Goal: Task Accomplishment & Management: Use online tool/utility

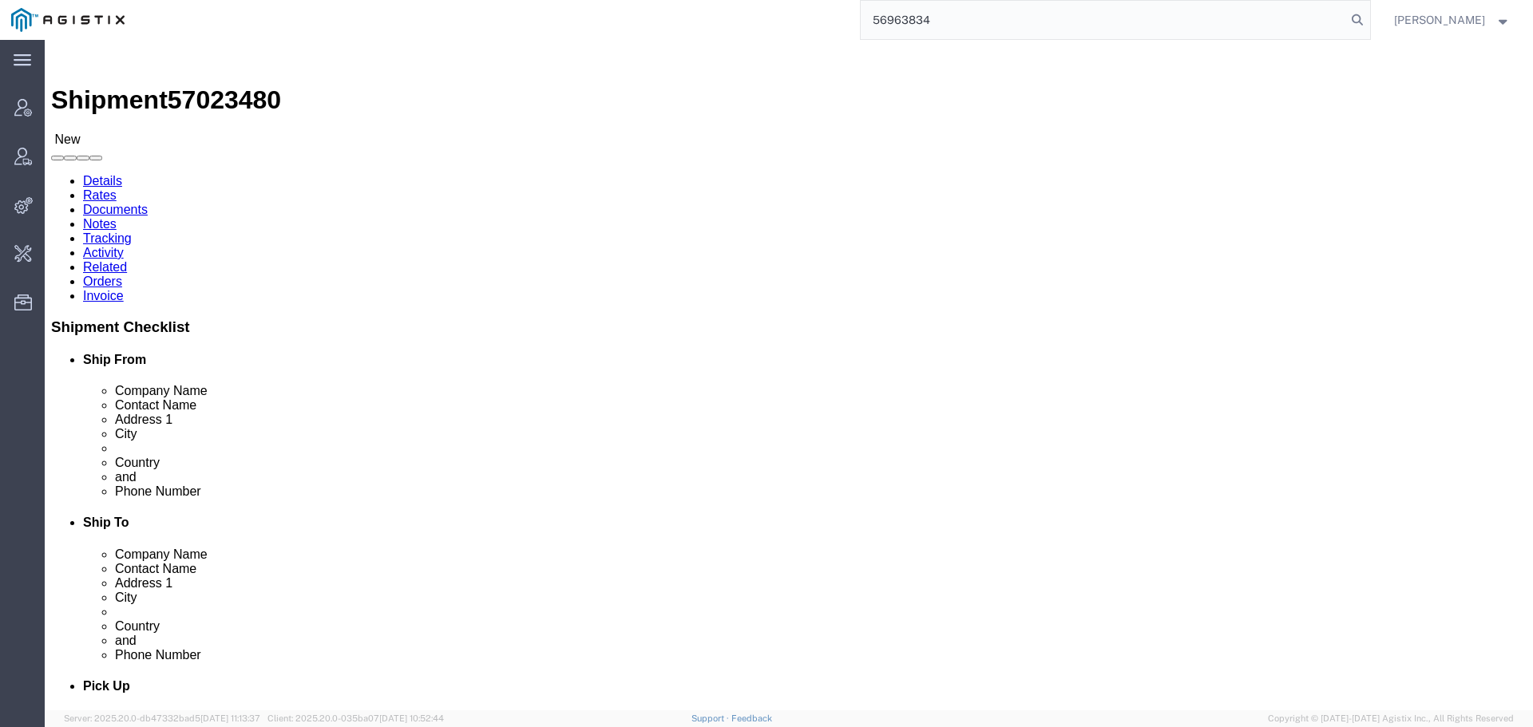
type input "56963834"
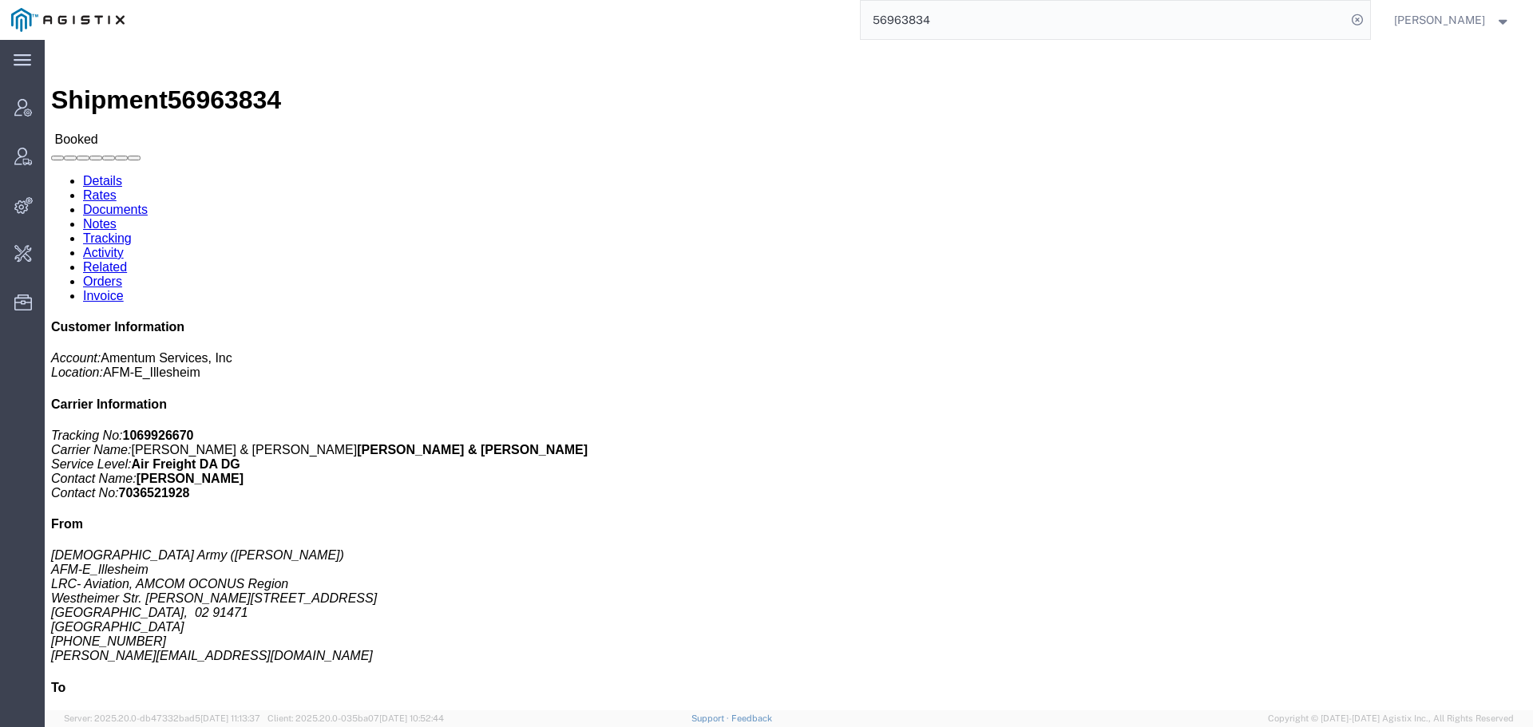
click link "Activity"
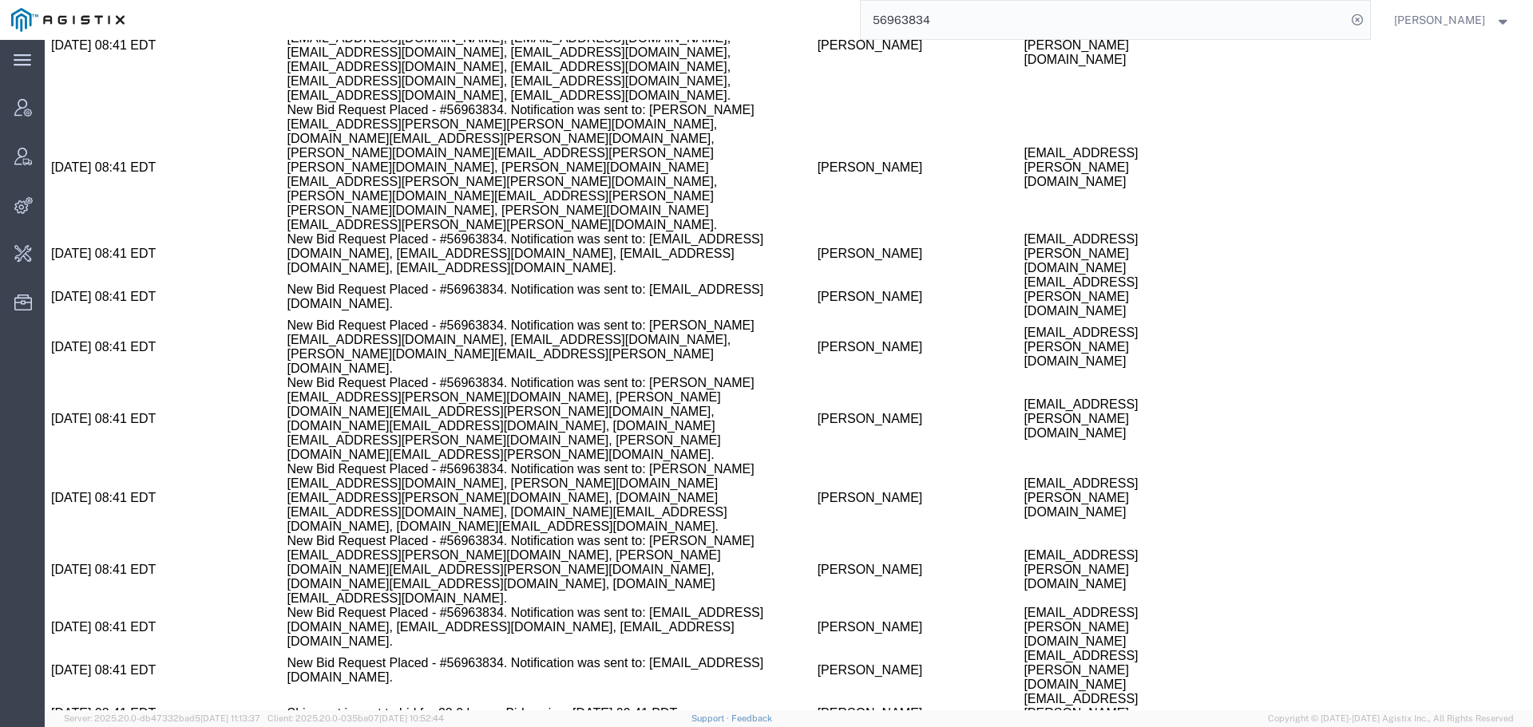
scroll to position [2059, 0]
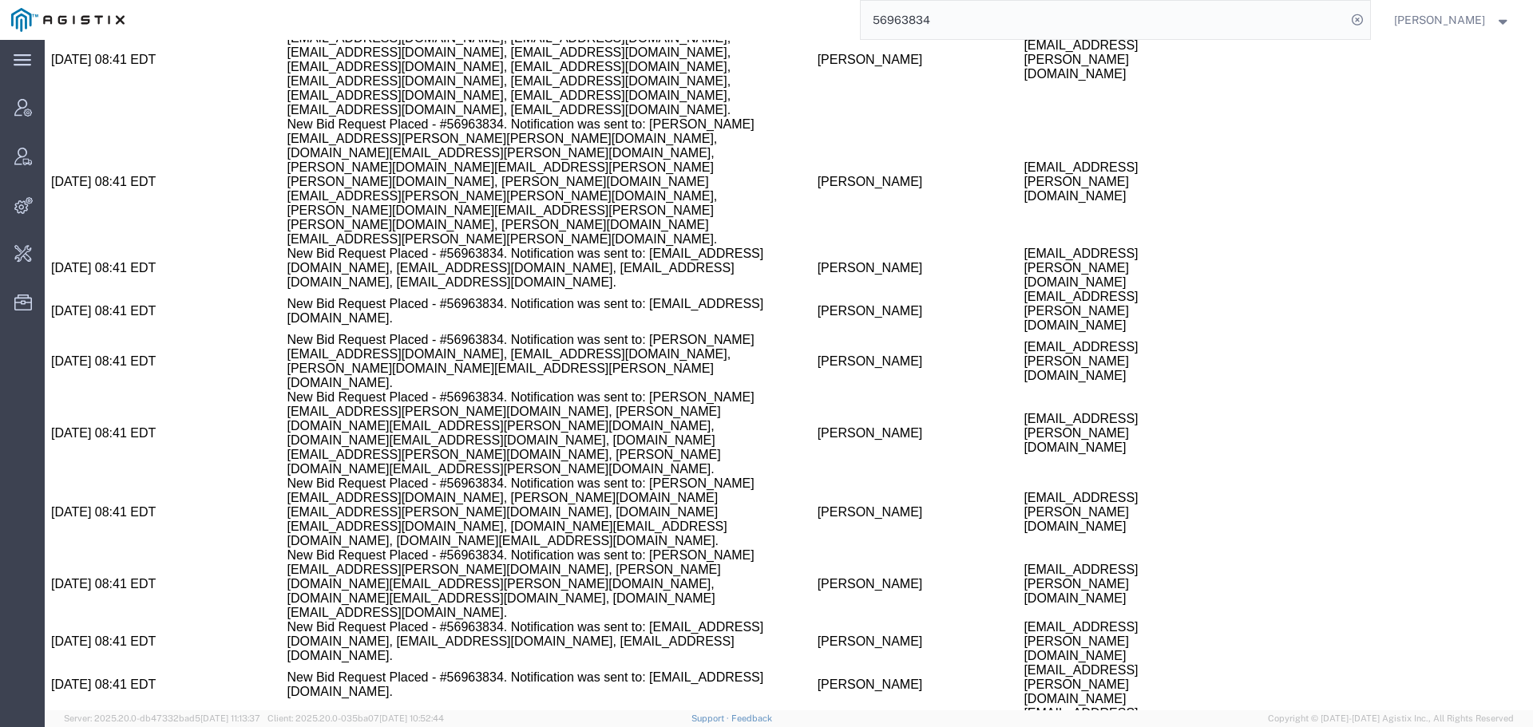
copy span "56963834"
click at [917, 33] on input "56963834" at bounding box center [1103, 20] width 485 height 38
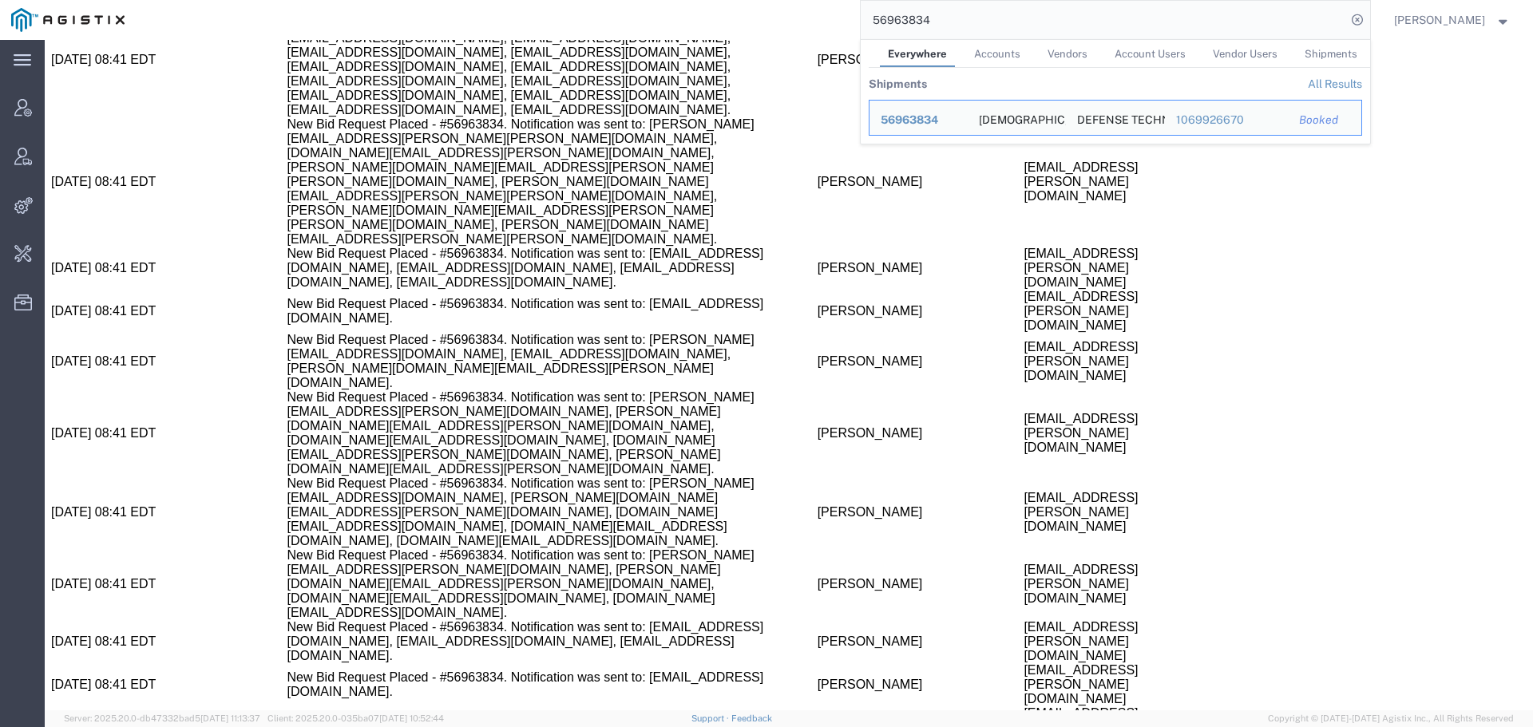
click at [917, 25] on input "56963834" at bounding box center [1103, 20] width 485 height 38
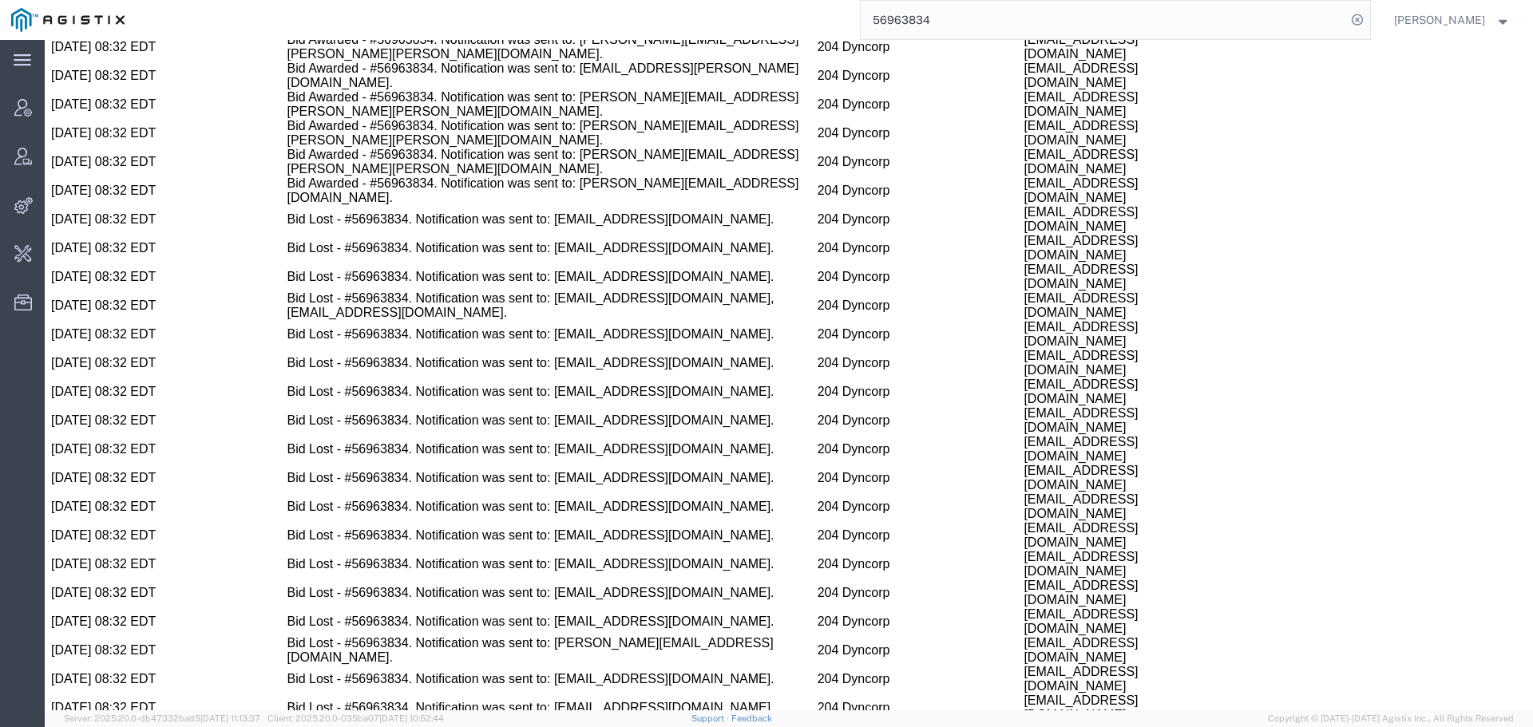
scroll to position [3313, 0]
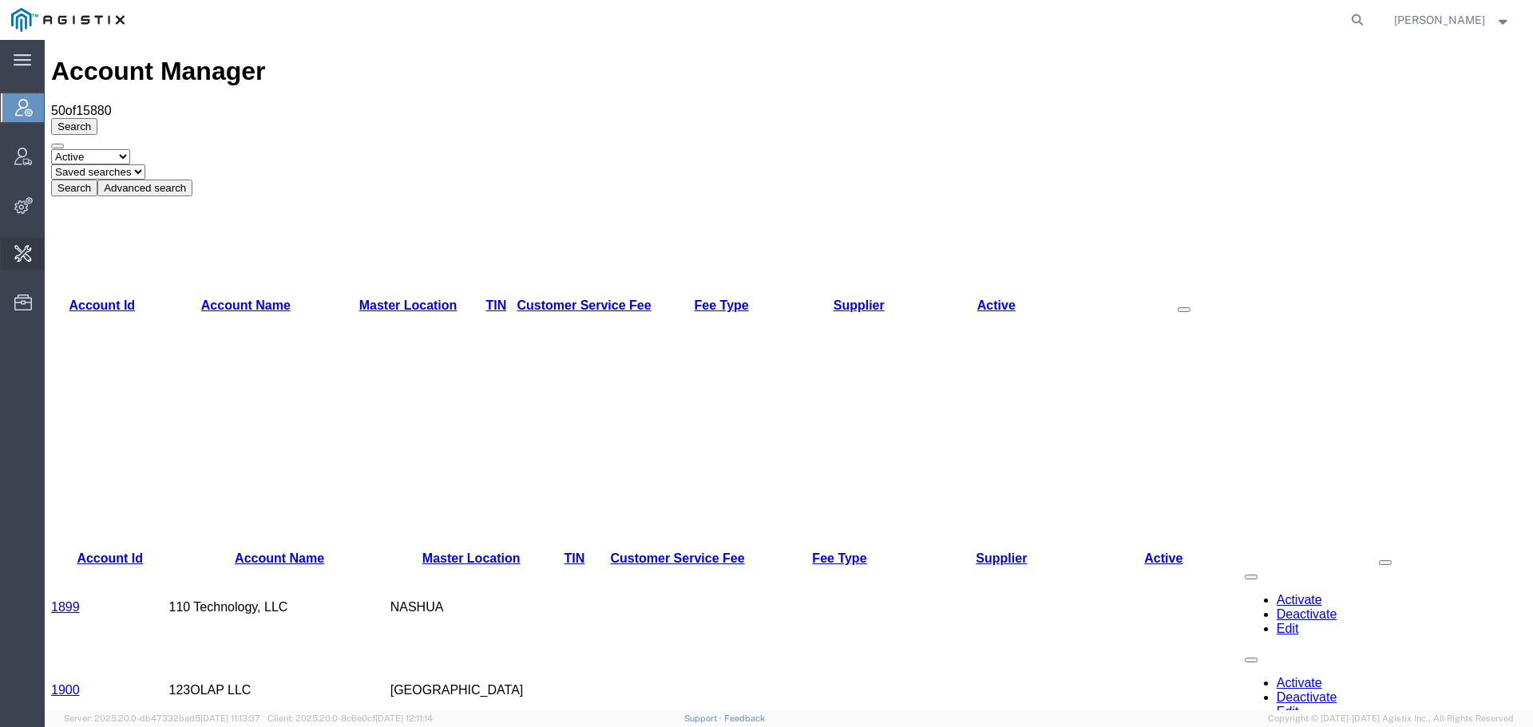
click at [0, 0] on span "Shipments Operations" at bounding box center [0, 0] width 0 height 0
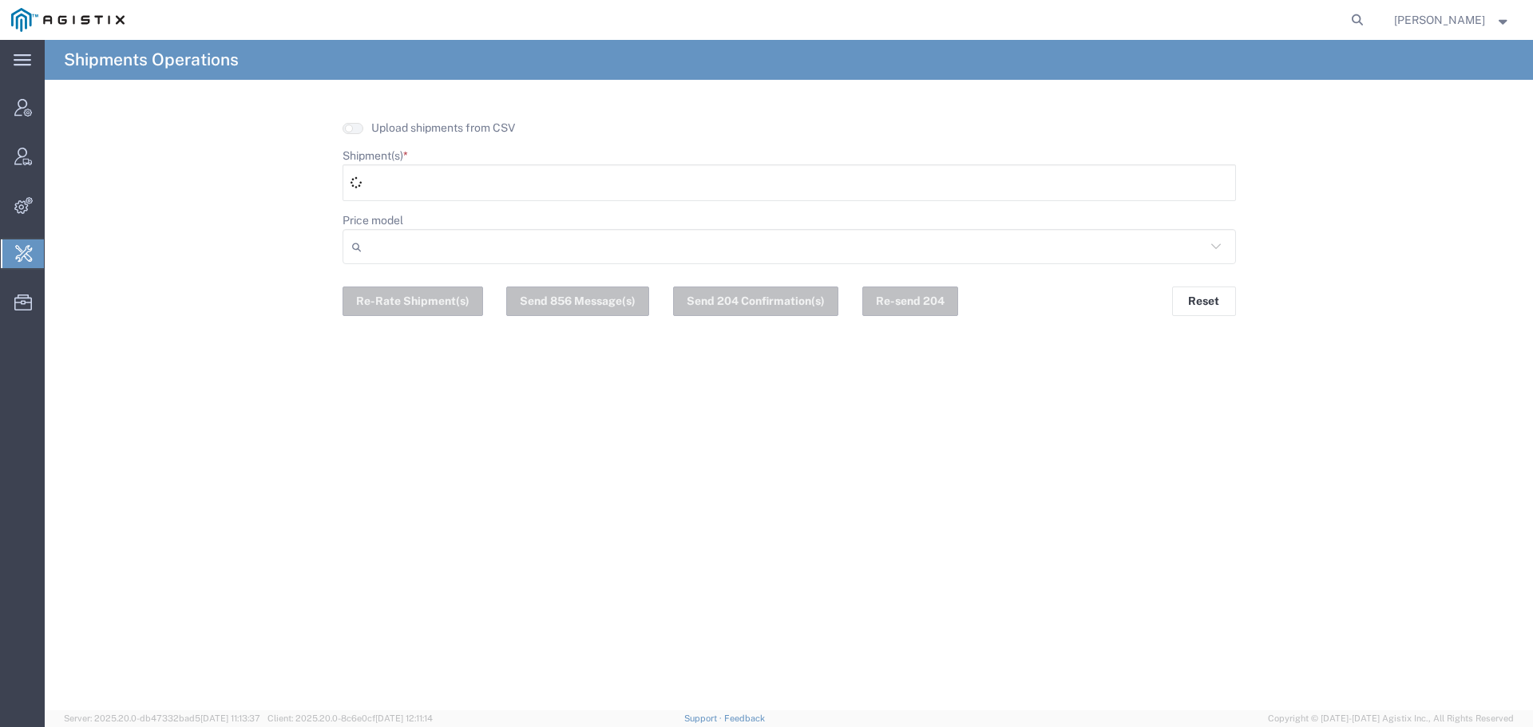
click at [379, 176] on div at bounding box center [789, 182] width 893 height 37
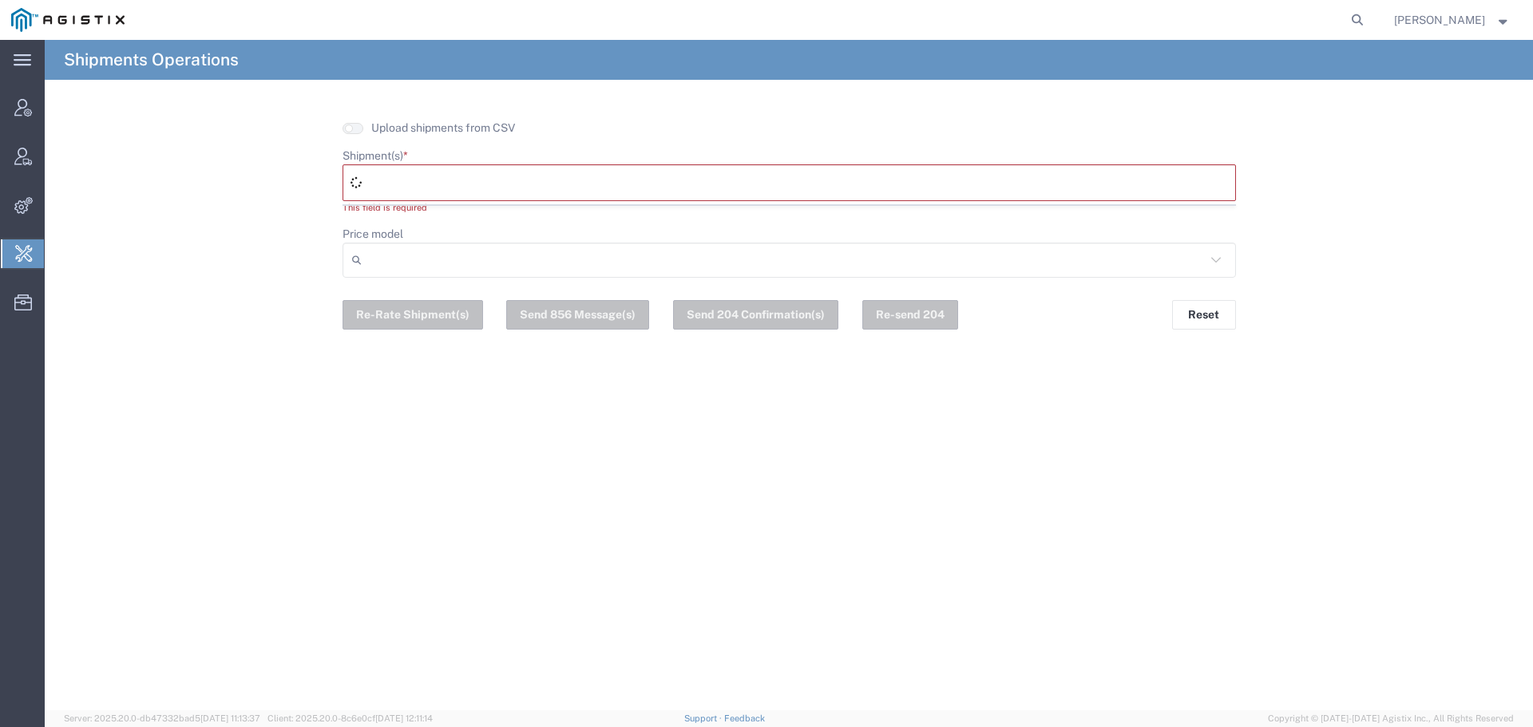
click at [374, 183] on div at bounding box center [789, 182] width 893 height 37
paste input "56963834"
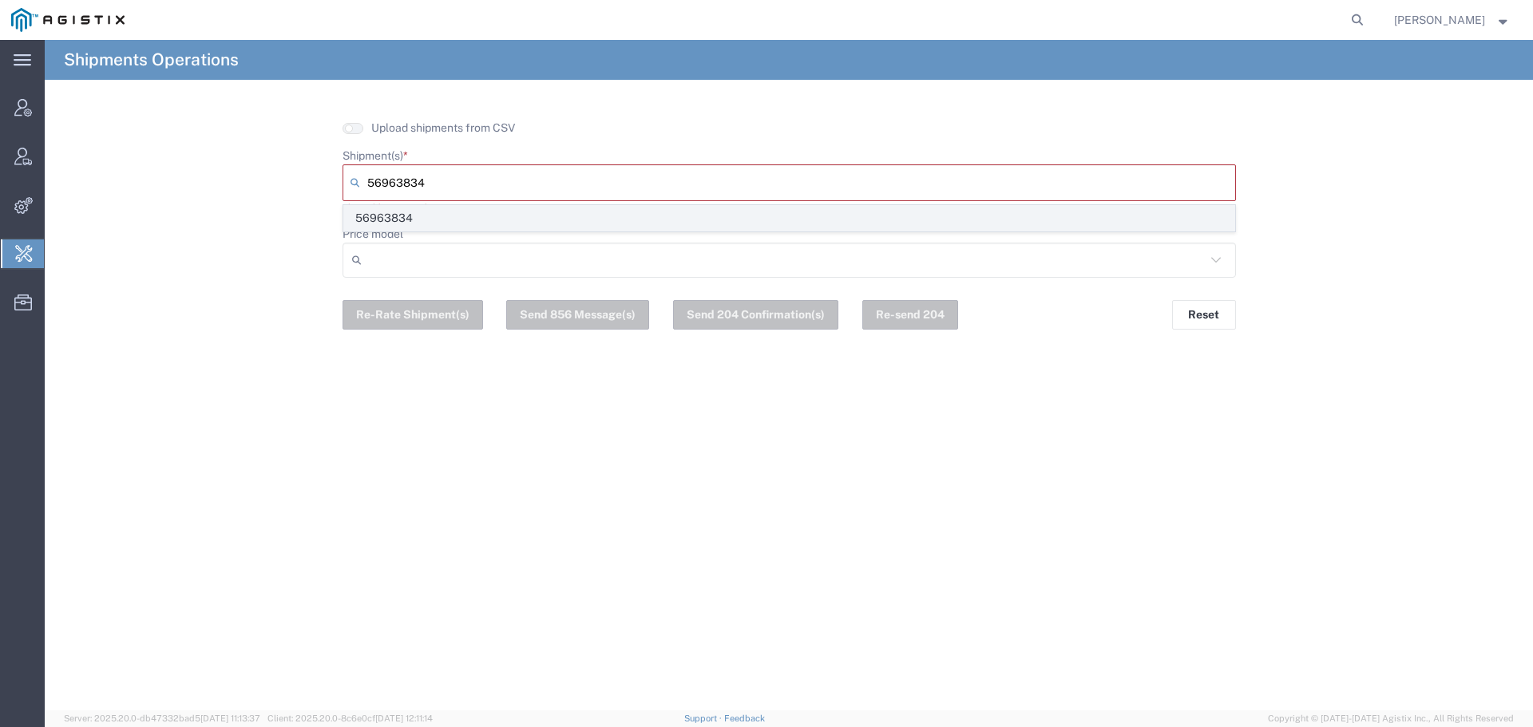
type input "56963834"
click at [376, 215] on span "56963834" at bounding box center [789, 218] width 890 height 25
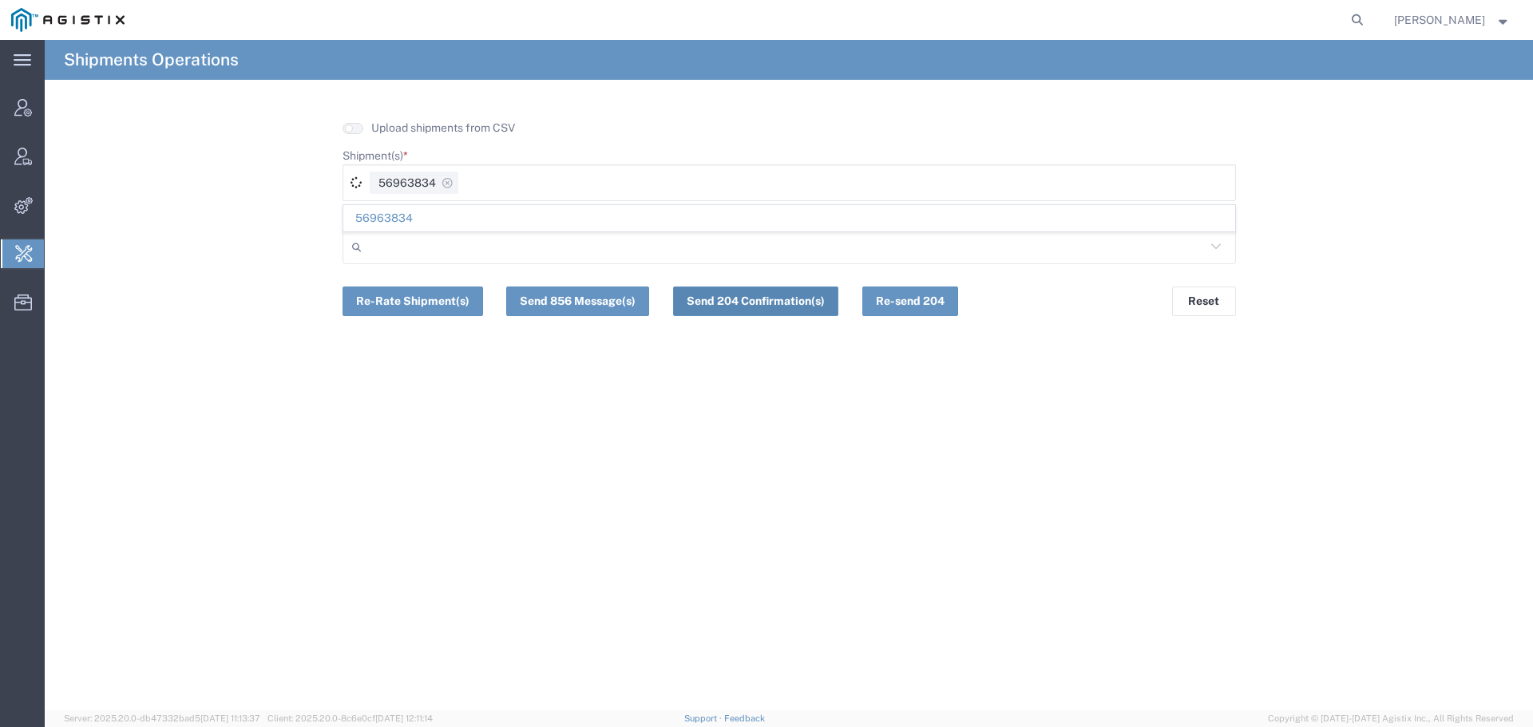
click at [716, 295] on button "Send 204 Confirmation(s)" at bounding box center [755, 302] width 165 height 30
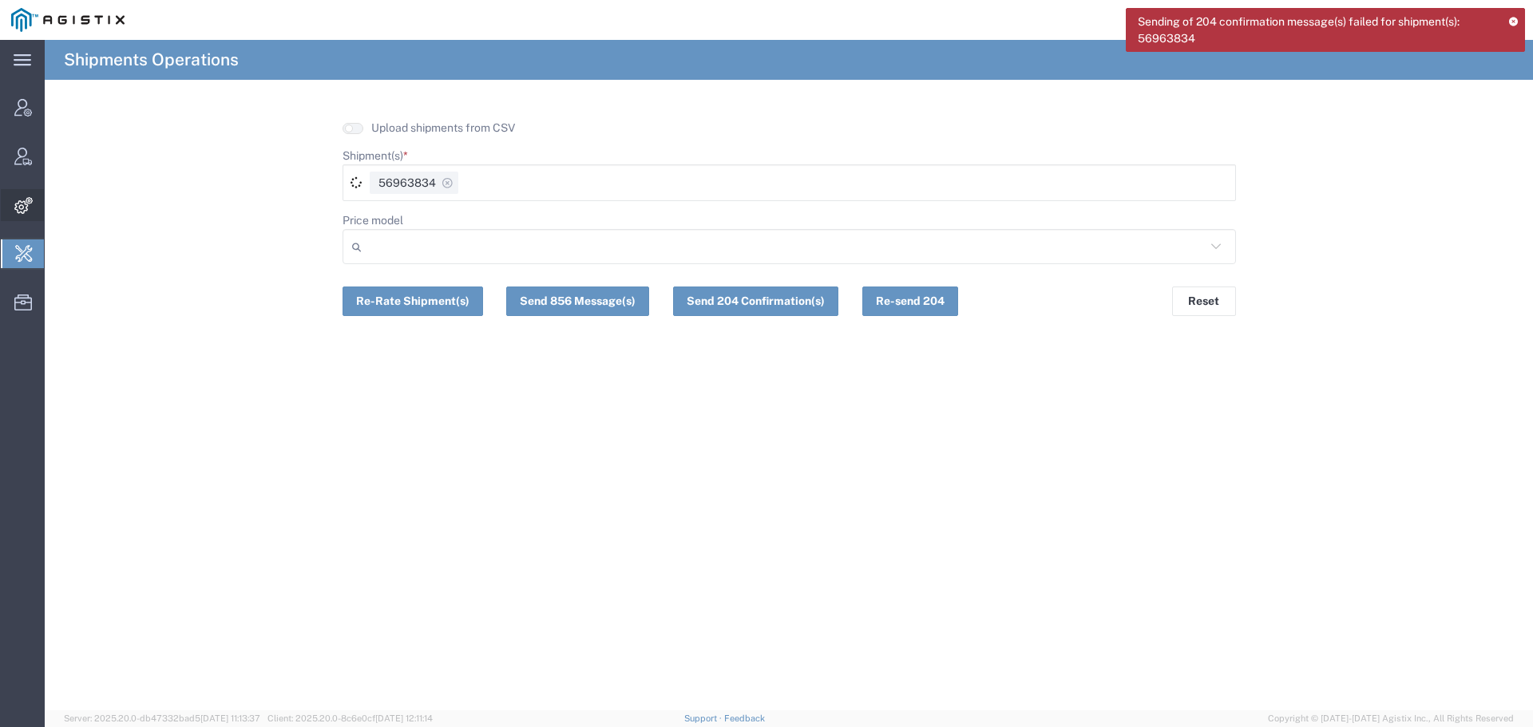
click at [55, 204] on span "Integrations" at bounding box center [49, 205] width 11 height 32
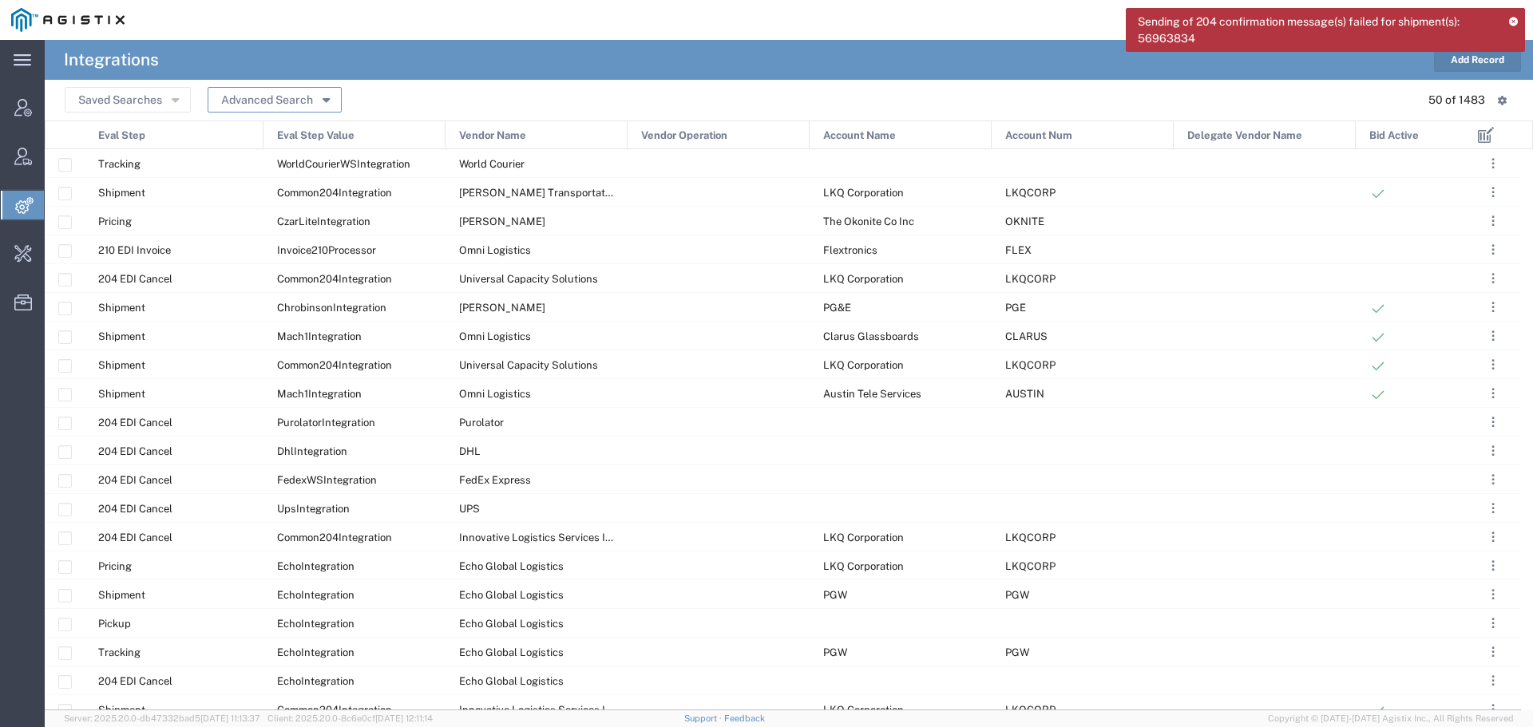
click at [244, 101] on button "Advanced Search" at bounding box center [275, 100] width 134 height 26
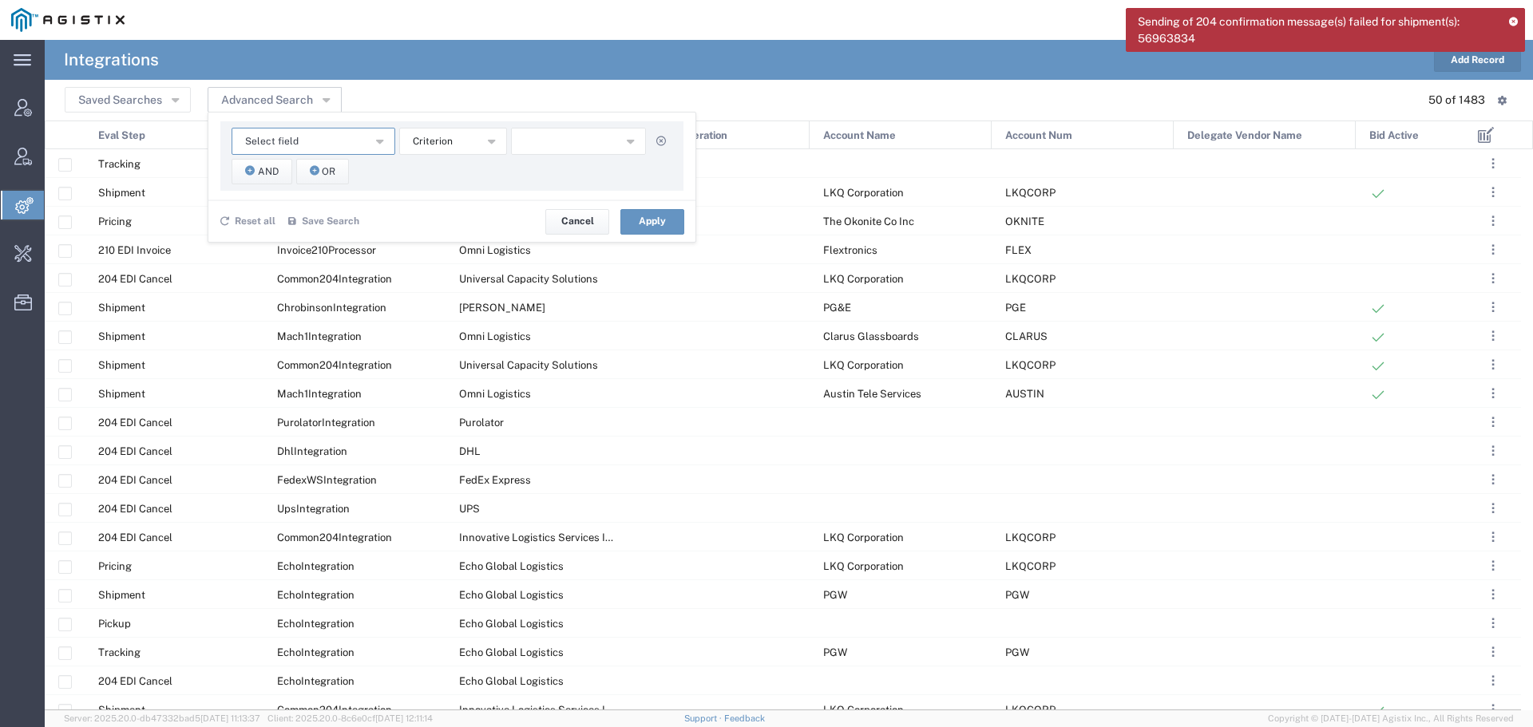
click at [282, 142] on span "Select field" at bounding box center [271, 141] width 53 height 15
click at [320, 281] on span "Vendor Name" at bounding box center [313, 283] width 160 height 21
click at [548, 141] on input "text" at bounding box center [579, 141] width 136 height 27
click at [658, 219] on button "Apply" at bounding box center [652, 222] width 64 height 26
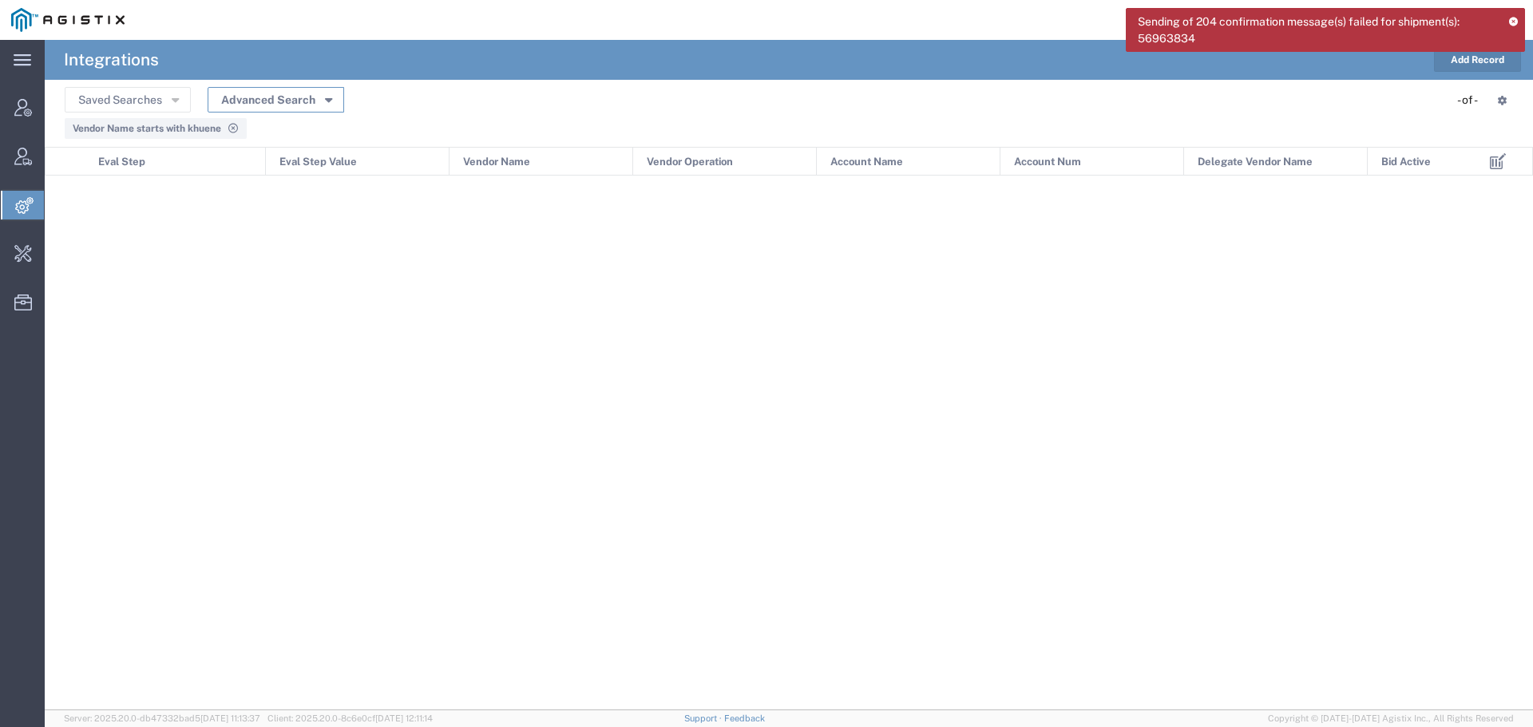
click at [291, 101] on button "Advanced Search" at bounding box center [276, 100] width 137 height 26
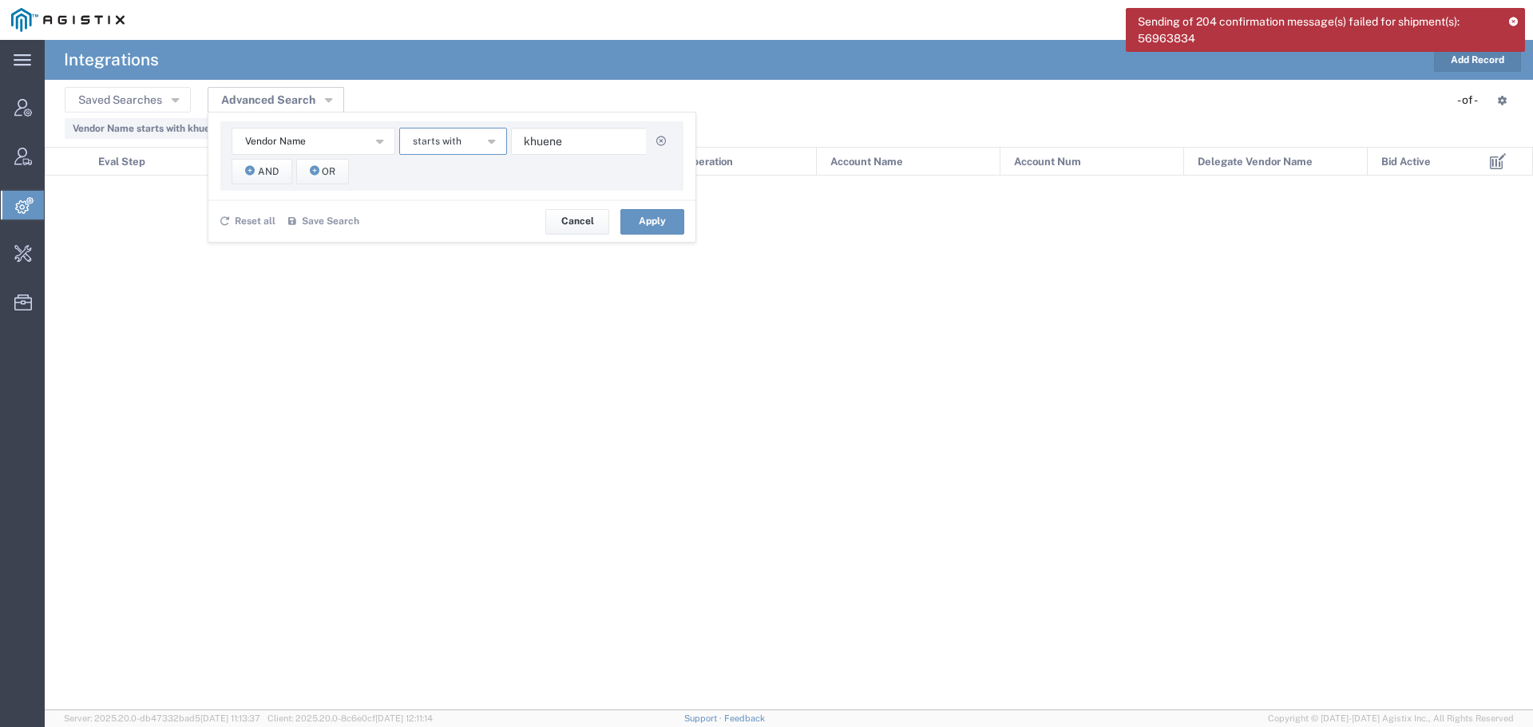
click at [449, 141] on span "starts with" at bounding box center [437, 141] width 49 height 15
click at [455, 167] on span "contains" at bounding box center [453, 170] width 105 height 21
drag, startPoint x: 575, startPoint y: 135, endPoint x: 474, endPoint y: 138, distance: 100.6
click at [474, 138] on div "Vendor Name Account Name Account Num Delegate Vendor Name Eval Step Eval Step V…" at bounding box center [452, 141] width 441 height 27
type input "nagel"
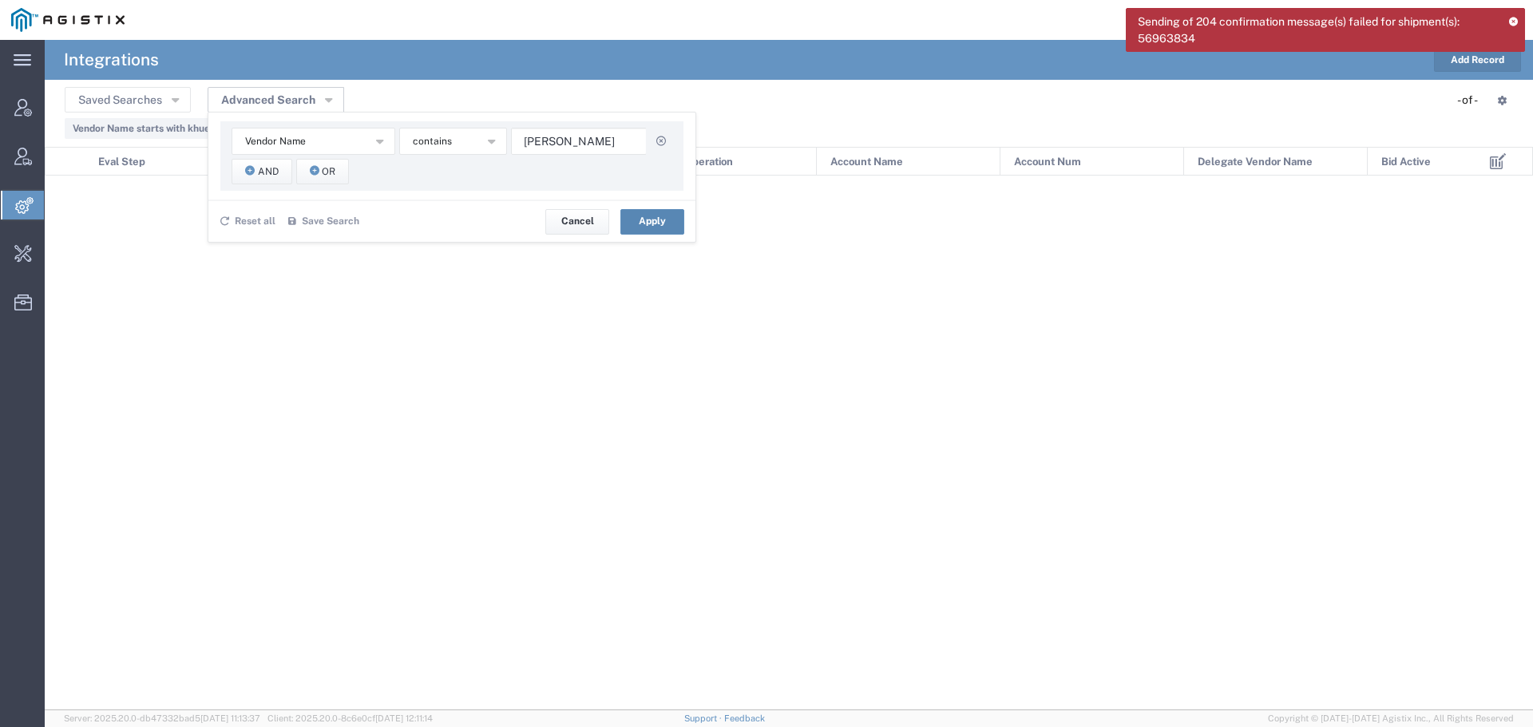
click at [647, 225] on button "Apply" at bounding box center [652, 222] width 64 height 26
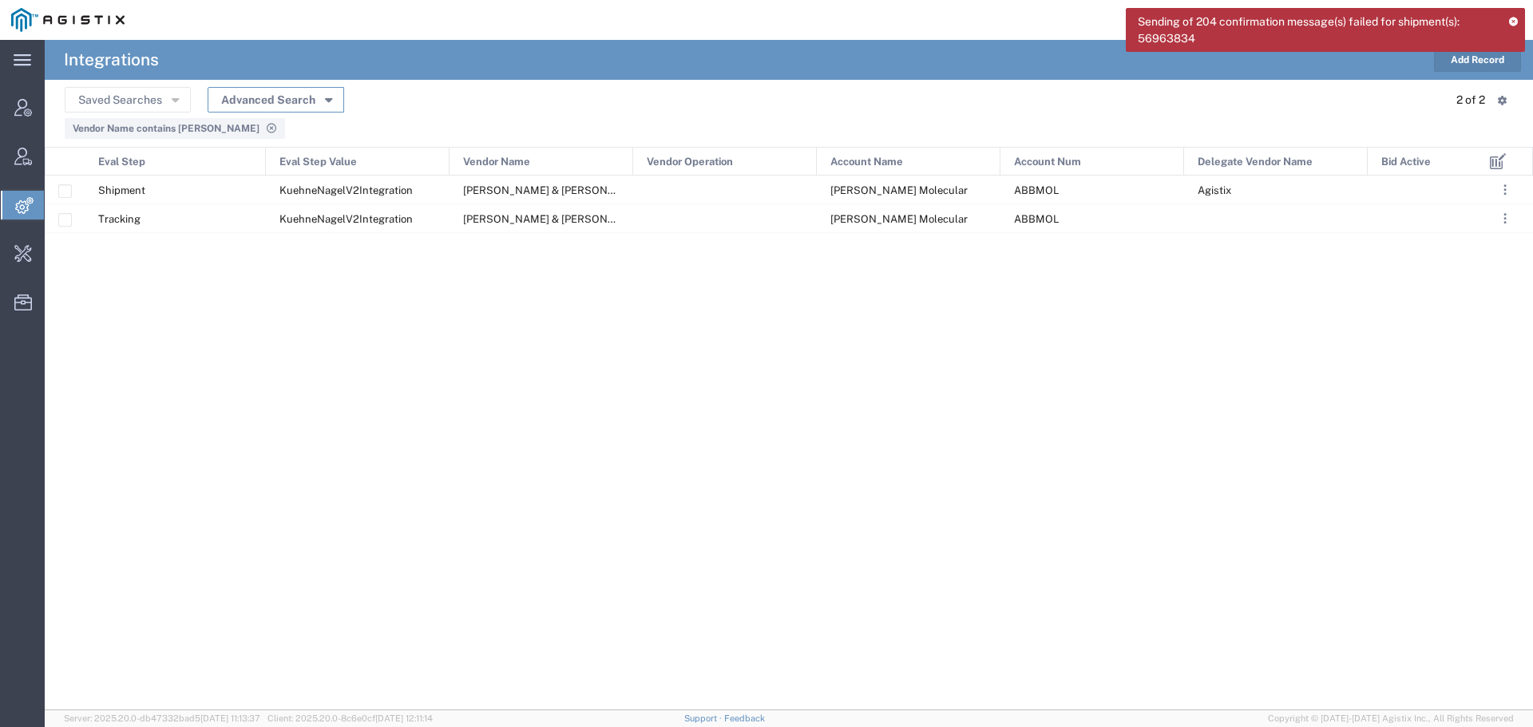
click at [291, 97] on button "Advanced Search" at bounding box center [276, 100] width 137 height 26
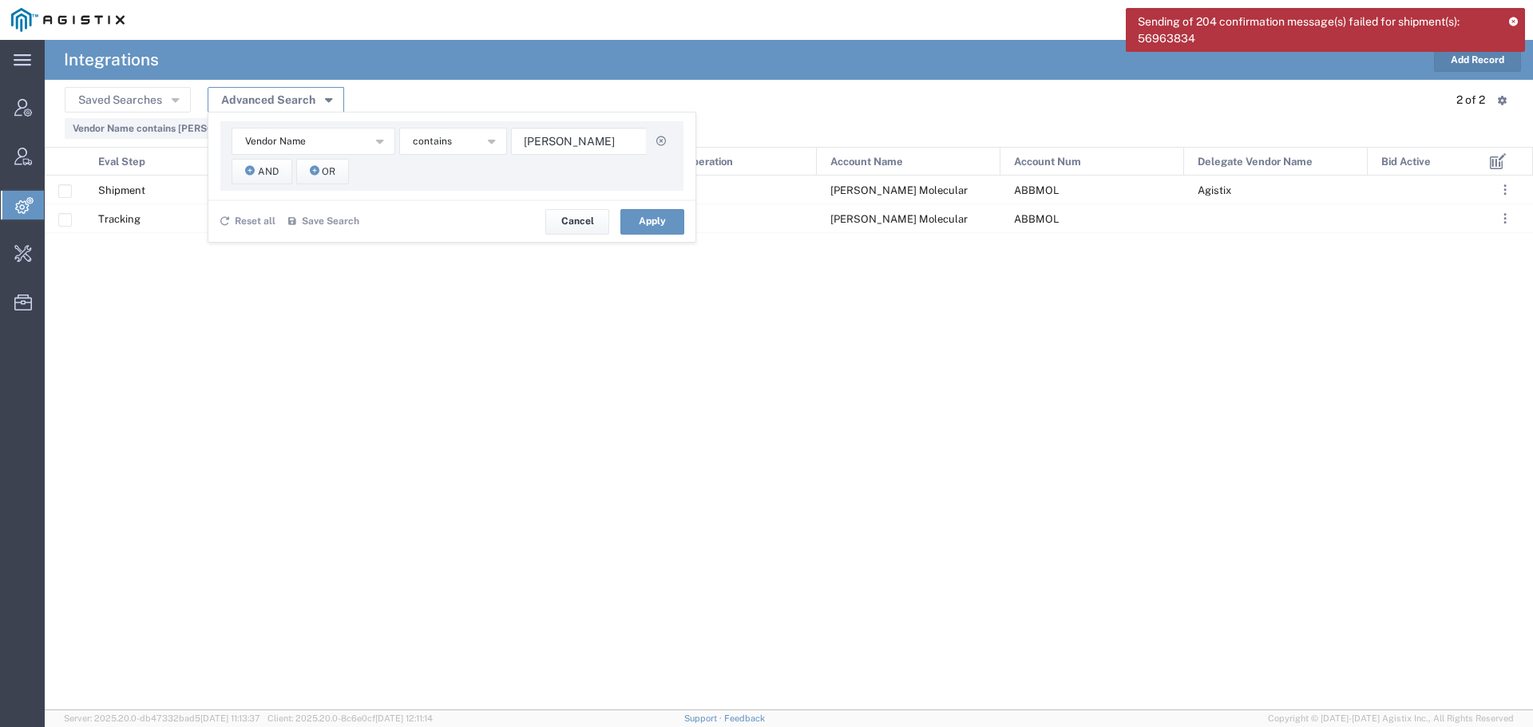
click at [291, 97] on button "Advanced Search" at bounding box center [276, 100] width 137 height 26
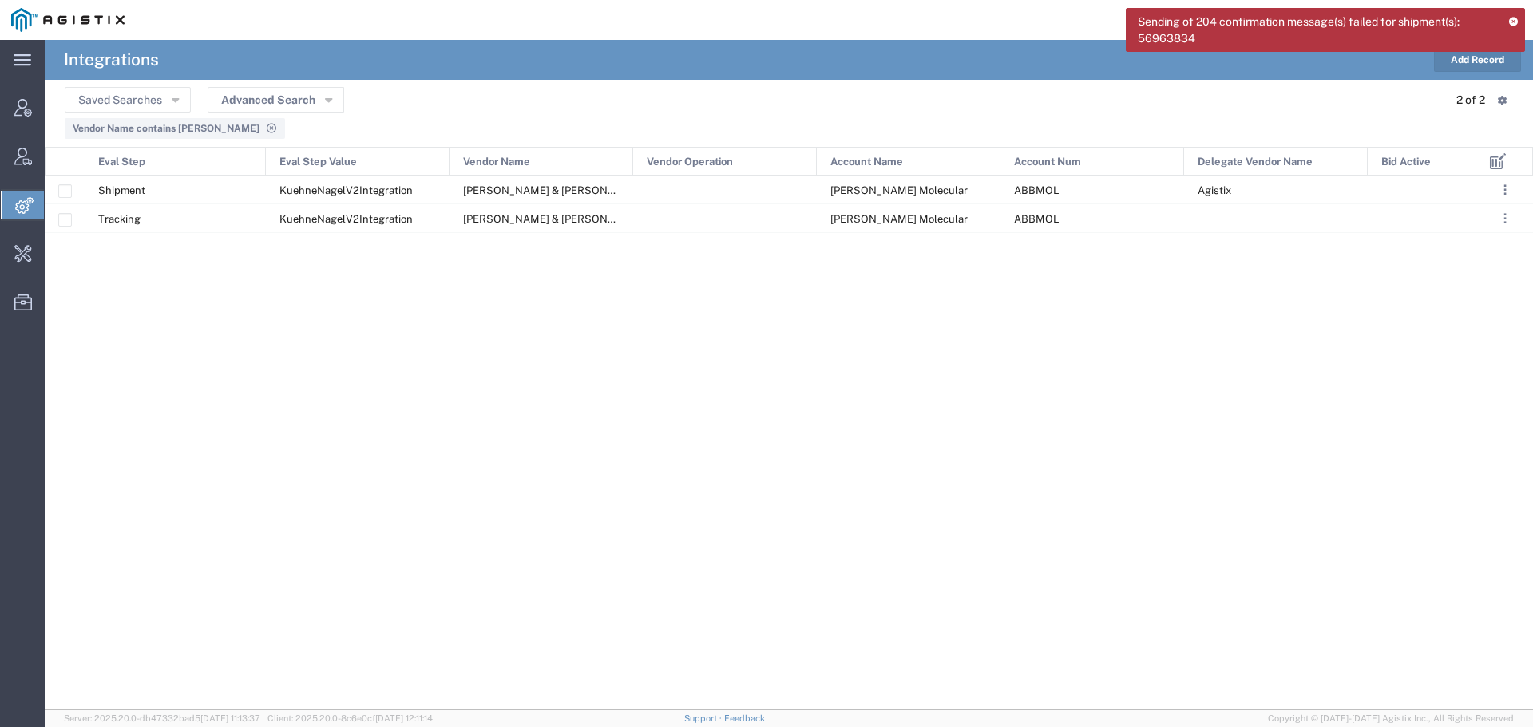
click at [1479, 63] on div "Sending of 204 confirmation message(s) failed for shipment(s): 56963834" at bounding box center [1325, 35] width 399 height 55
click at [1515, 20] on icon at bounding box center [1513, 21] width 10 height 9
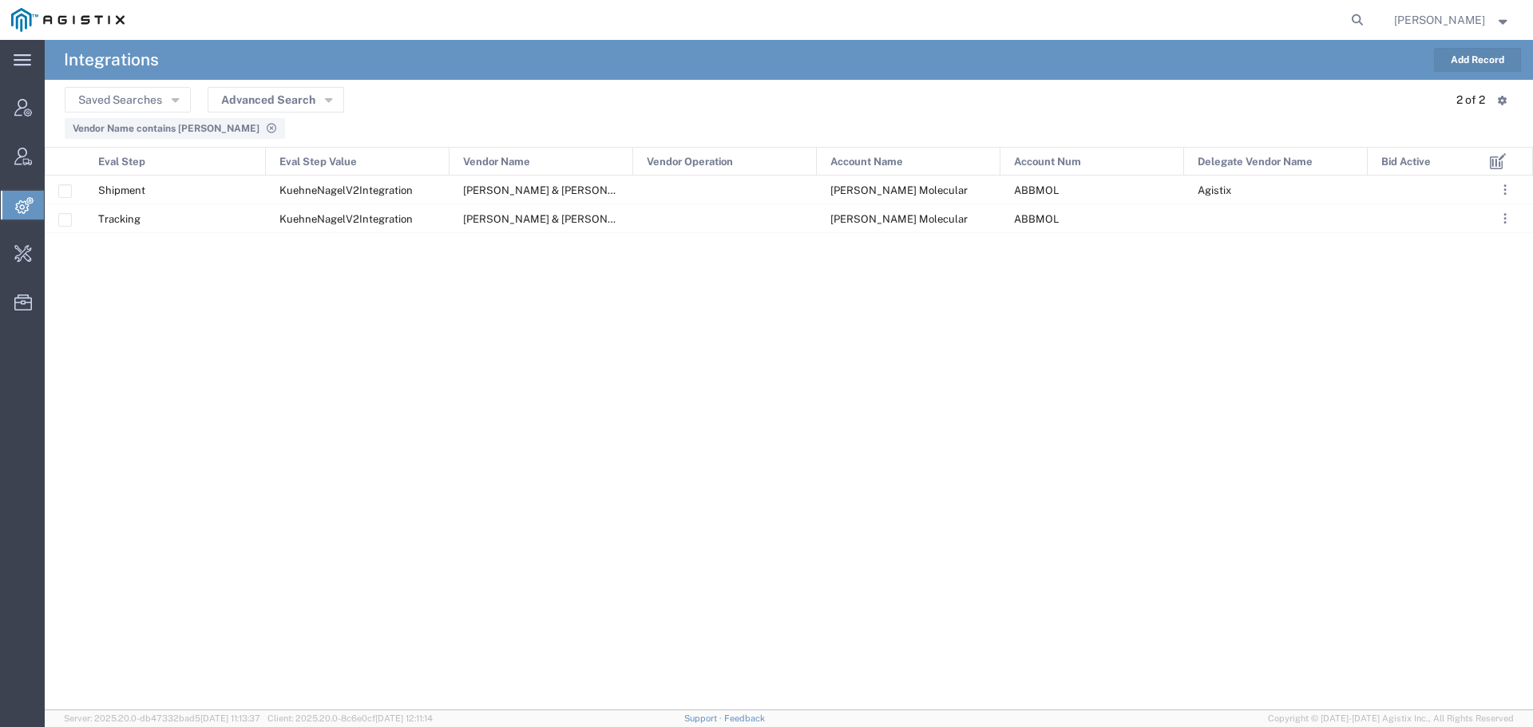
click at [1492, 53] on button "Add Record" at bounding box center [1477, 60] width 87 height 24
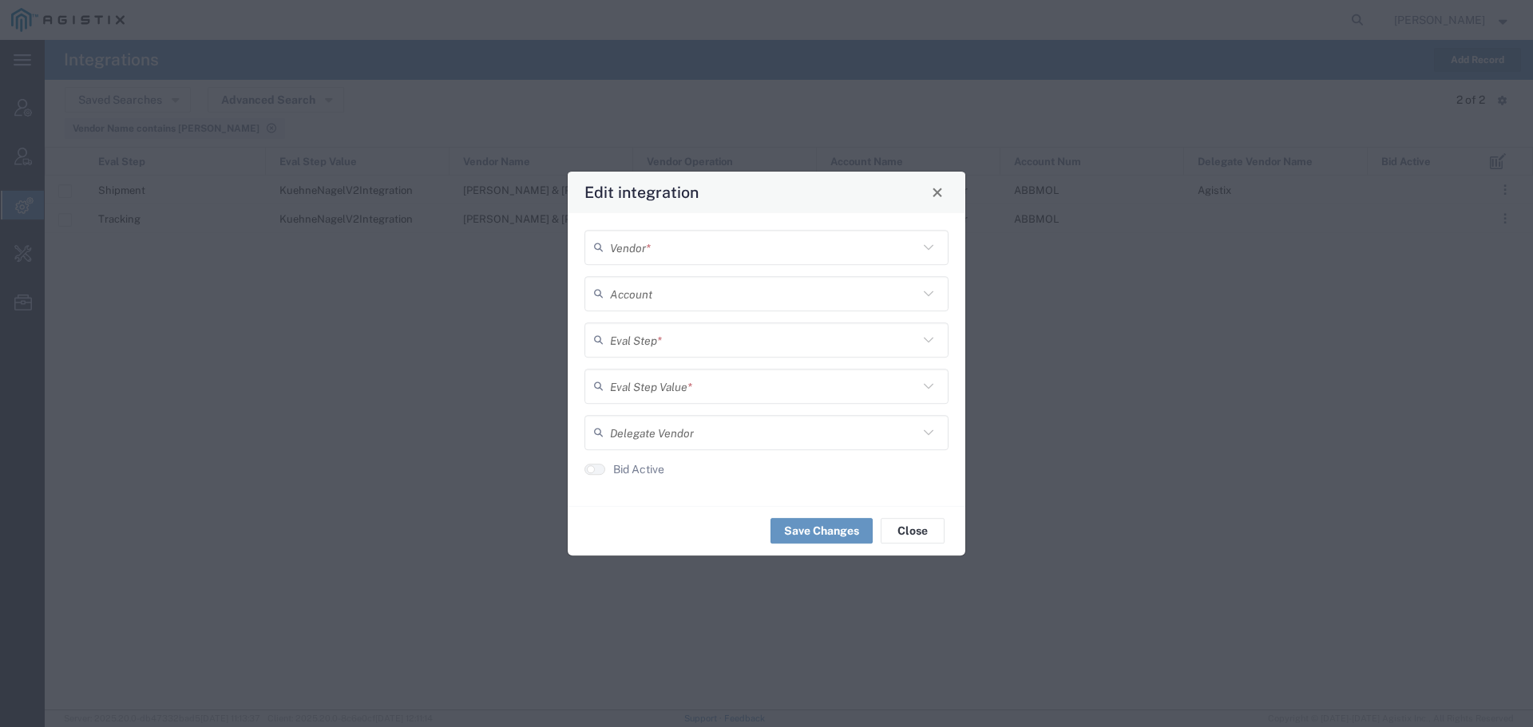
click at [660, 251] on input "text" at bounding box center [764, 247] width 308 height 28
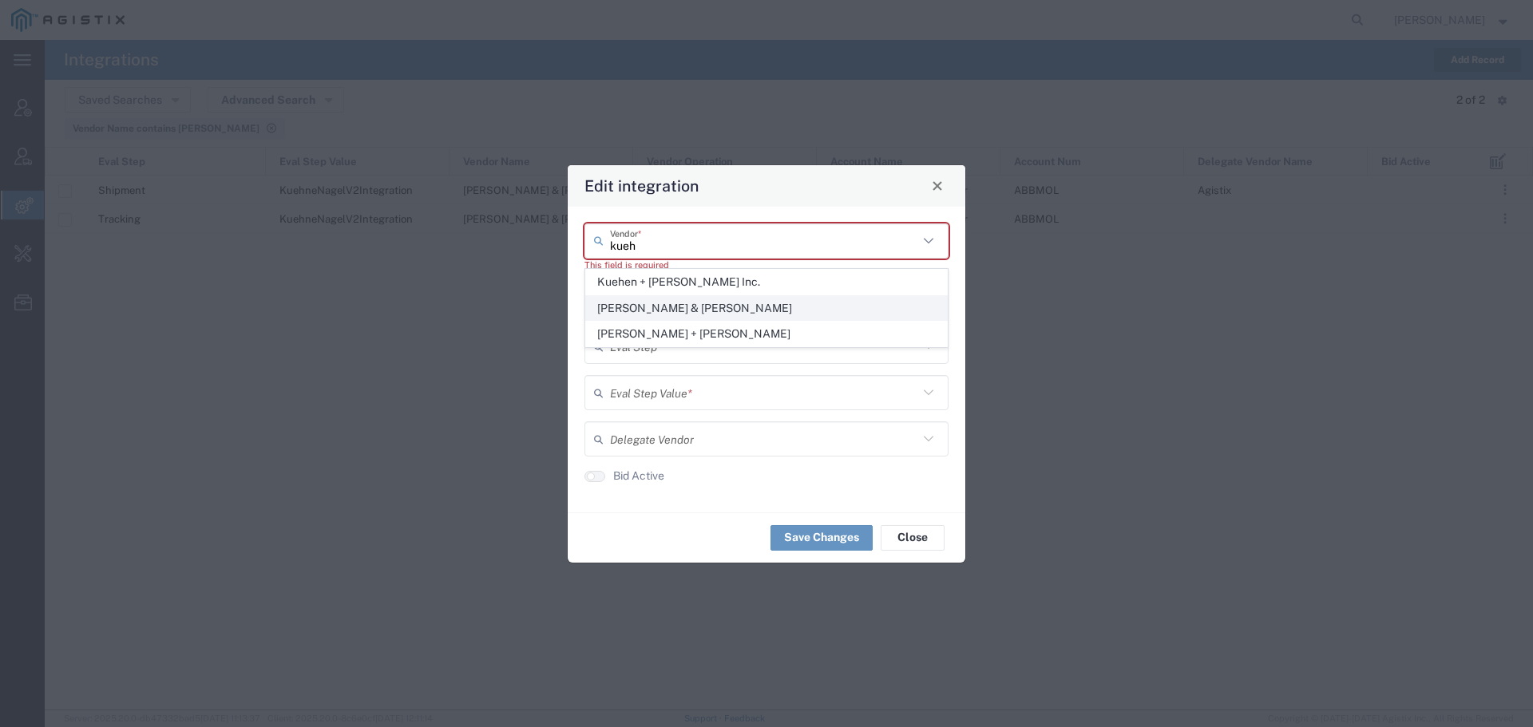
click at [690, 307] on span "[PERSON_NAME] & [PERSON_NAME]" at bounding box center [766, 308] width 361 height 25
type input "[PERSON_NAME] & [PERSON_NAME]"
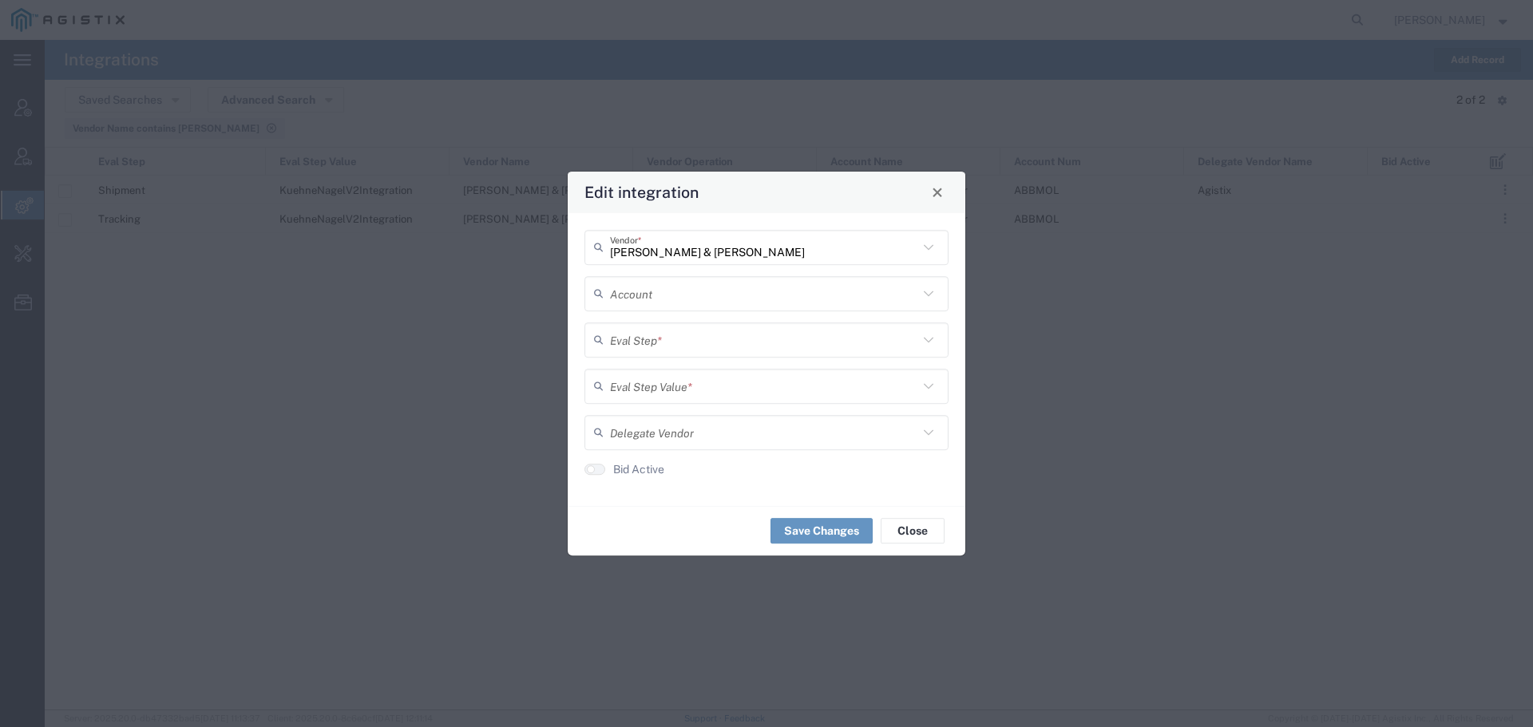
click at [657, 292] on input "text" at bounding box center [764, 293] width 308 height 28
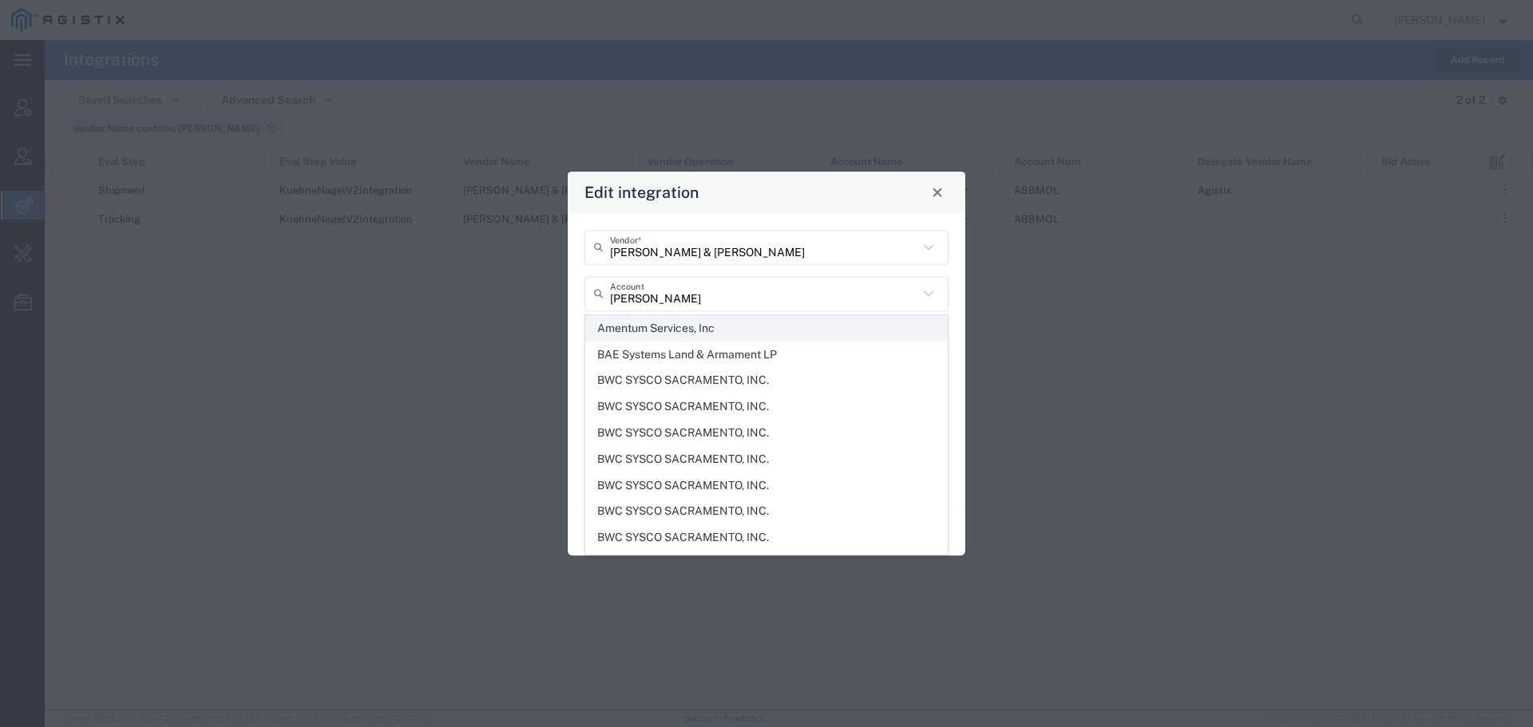
click at [626, 315] on li "Amentum Services, Inc" at bounding box center [766, 328] width 362 height 26
type input "Amentum Services, Inc"
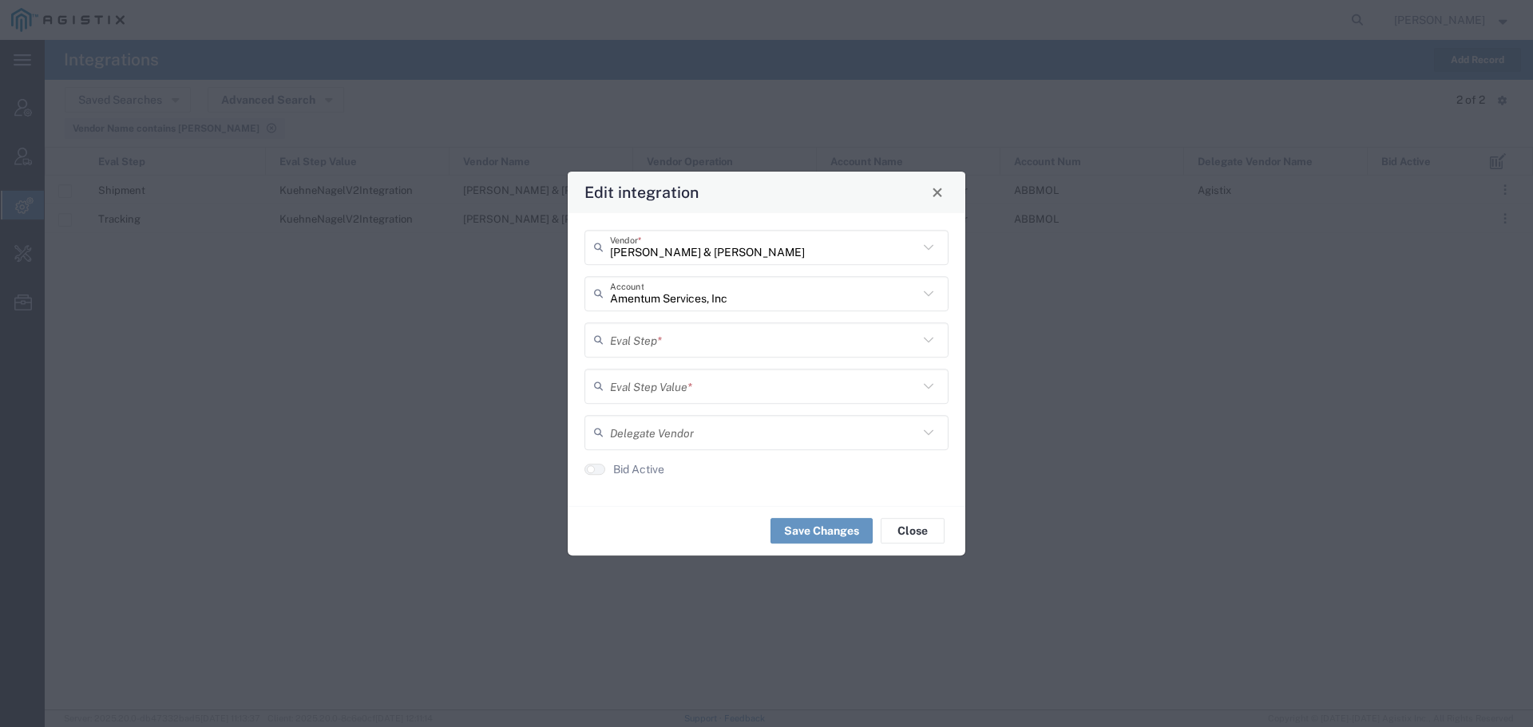
click at [639, 343] on input "text" at bounding box center [764, 340] width 308 height 28
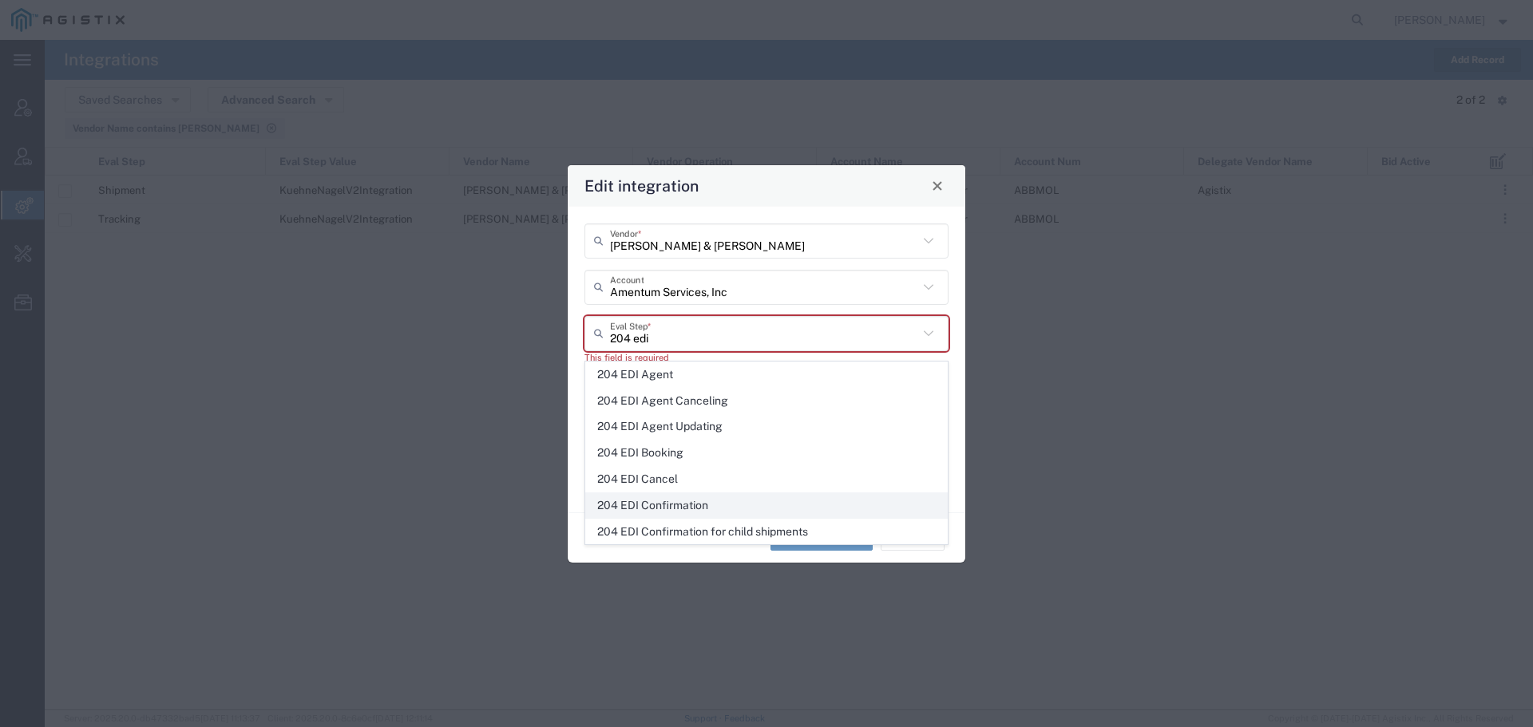
click at [670, 499] on span "204 EDI Confirmation" at bounding box center [766, 505] width 361 height 25
type input "204 EDI Confirmation"
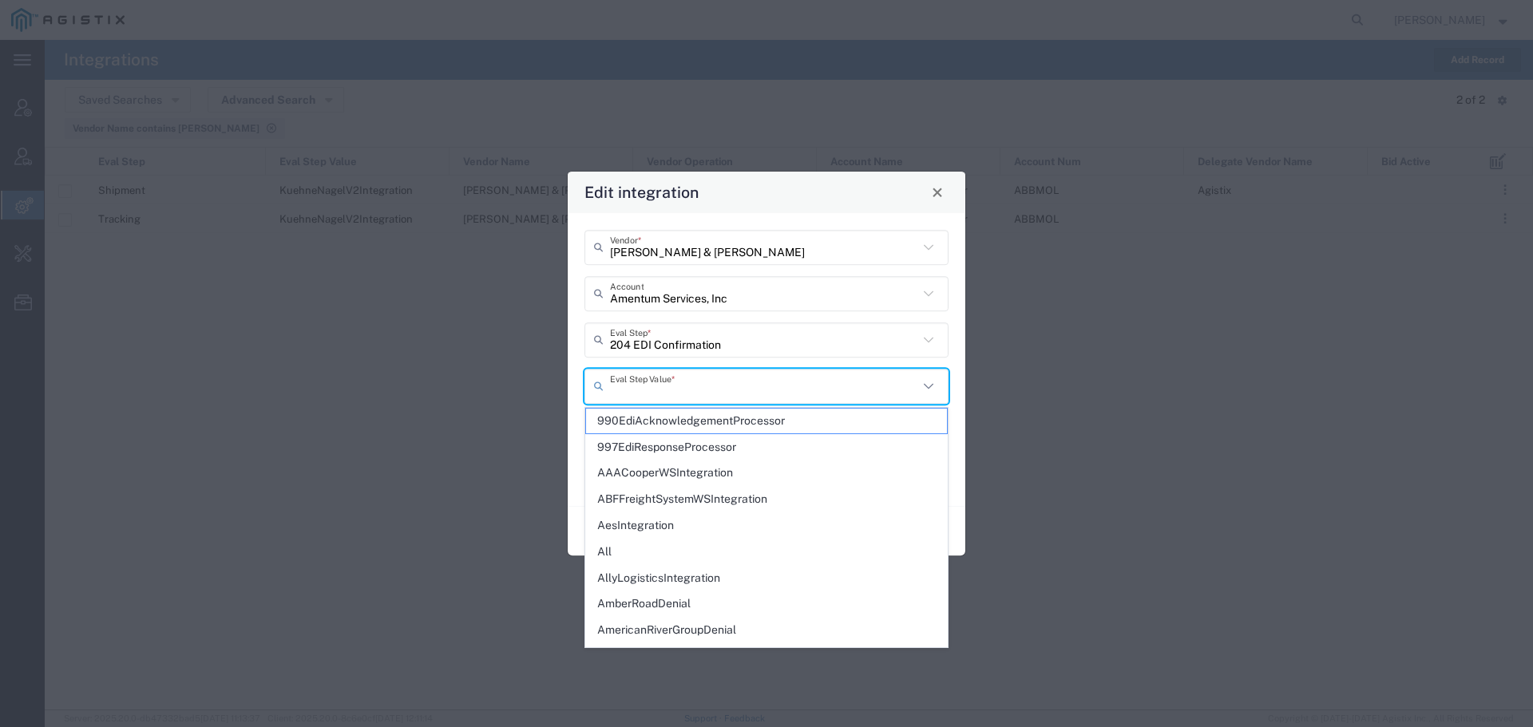
click at [640, 398] on input "text" at bounding box center [764, 386] width 308 height 28
click at [616, 414] on span "990EdiAcknowledgementProcessor" at bounding box center [766, 421] width 361 height 25
type input "990EdiAcknowledgementProcessor"
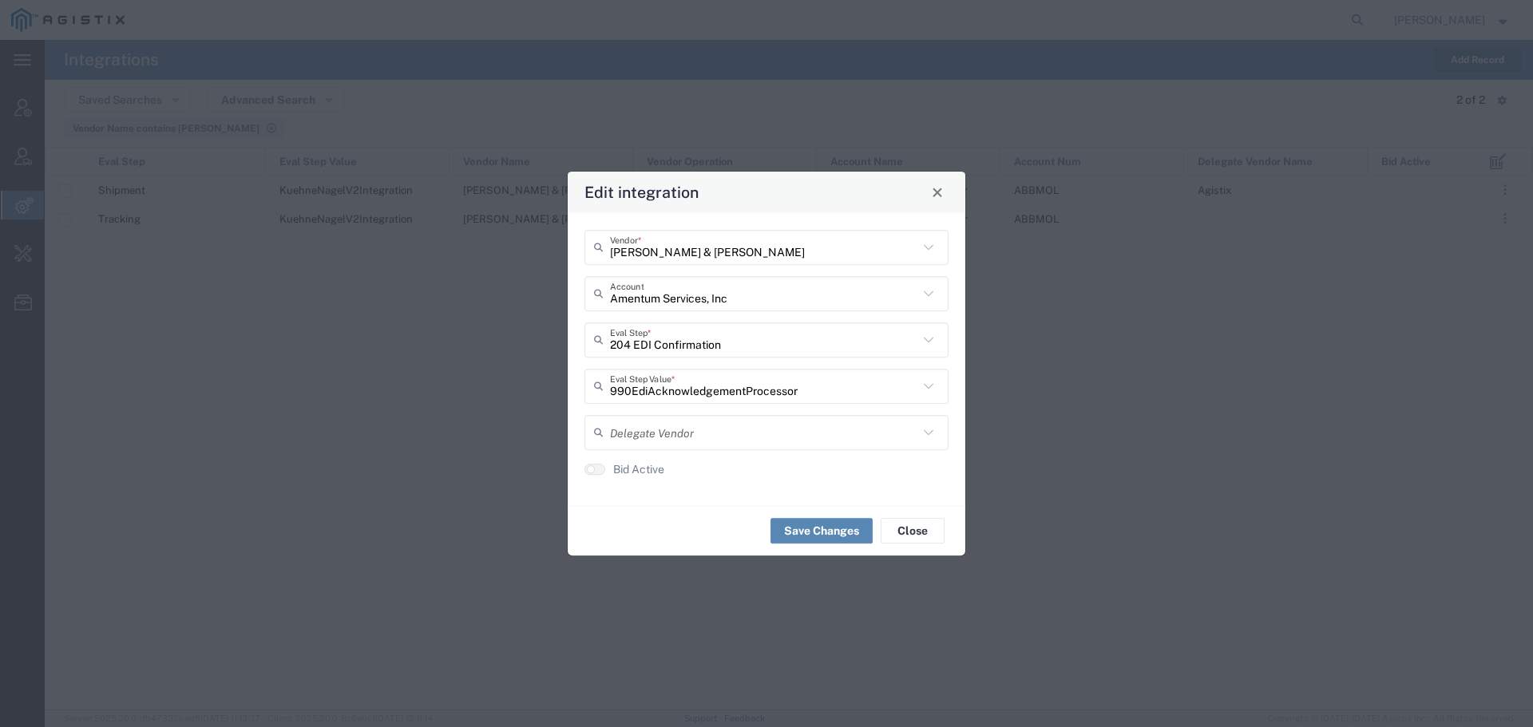
click at [798, 525] on button "Save Changes" at bounding box center [821, 531] width 102 height 26
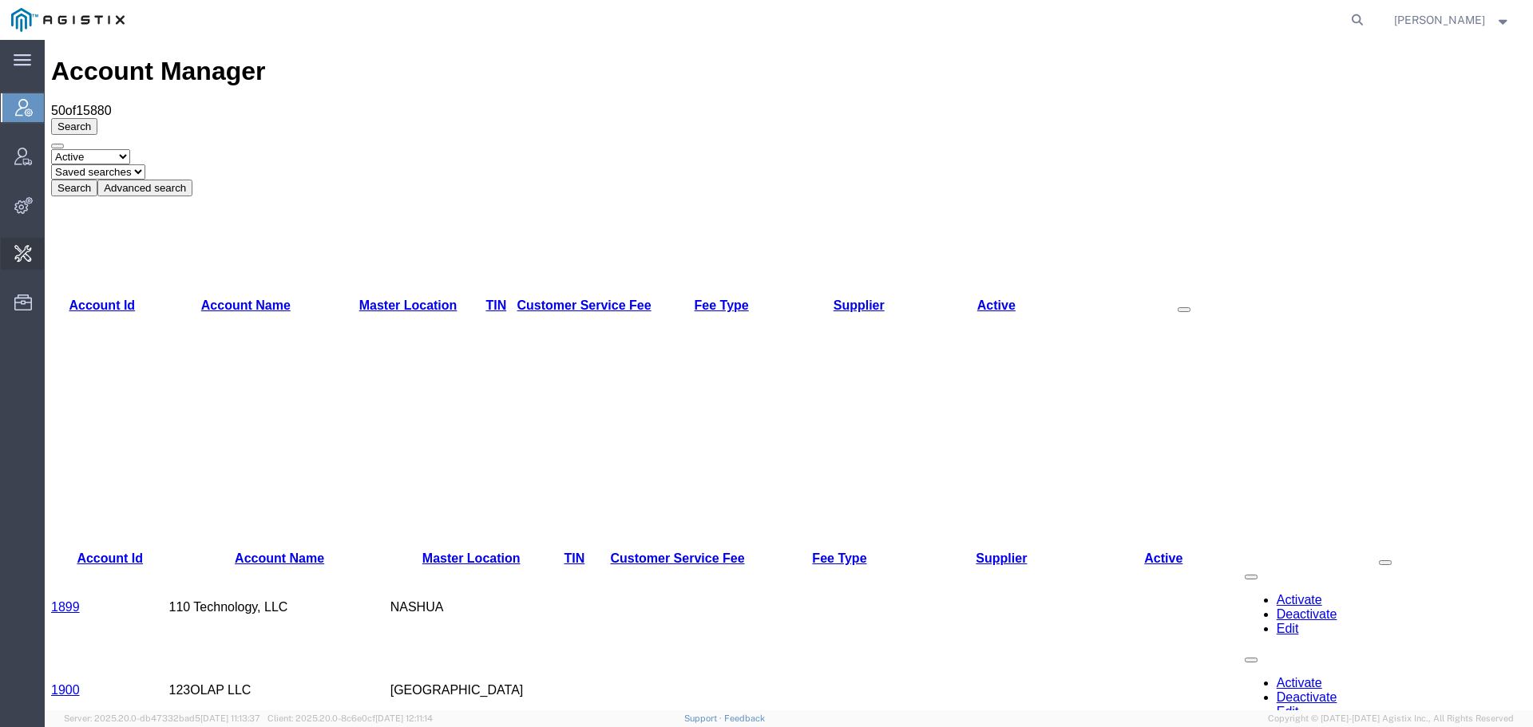
click at [0, 0] on span "Shipments Operations" at bounding box center [0, 0] width 0 height 0
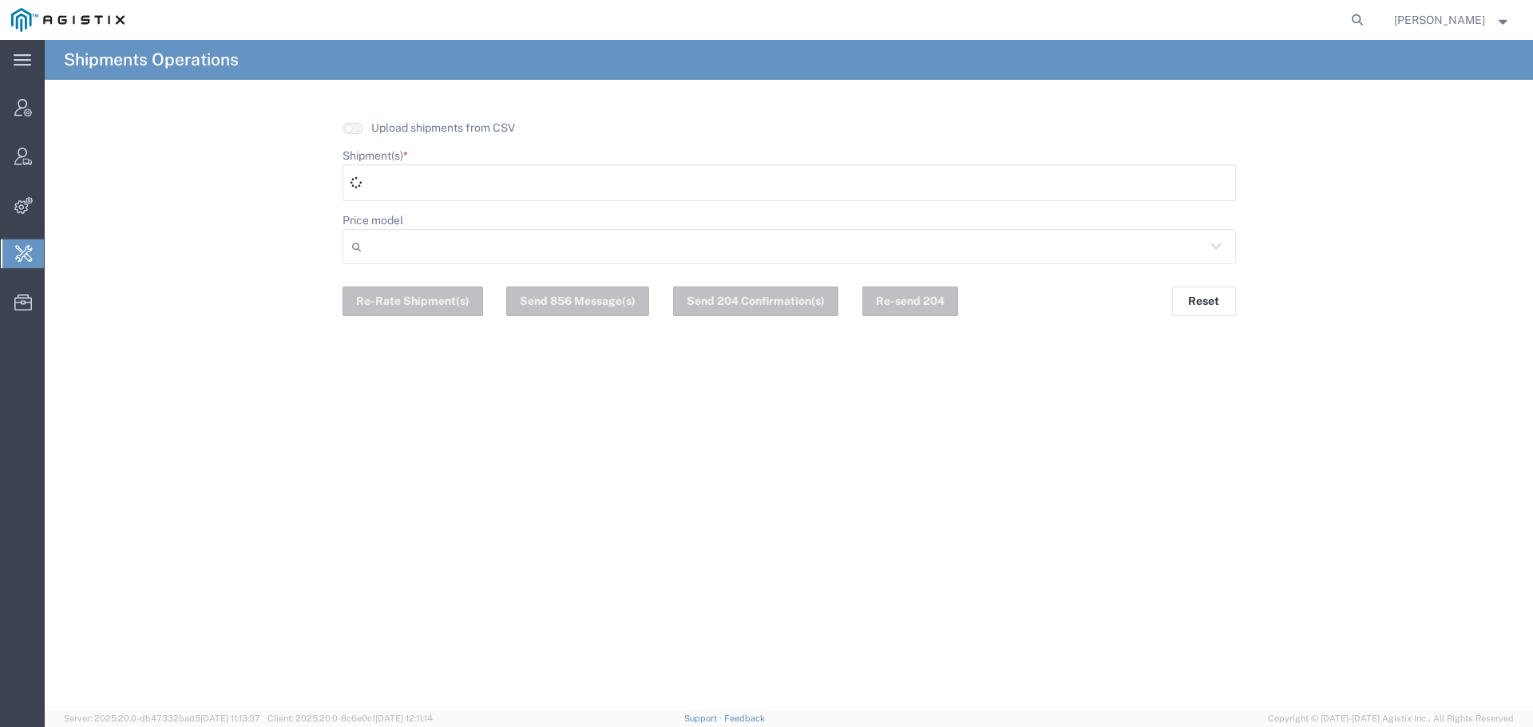
click at [435, 194] on div at bounding box center [789, 182] width 893 height 37
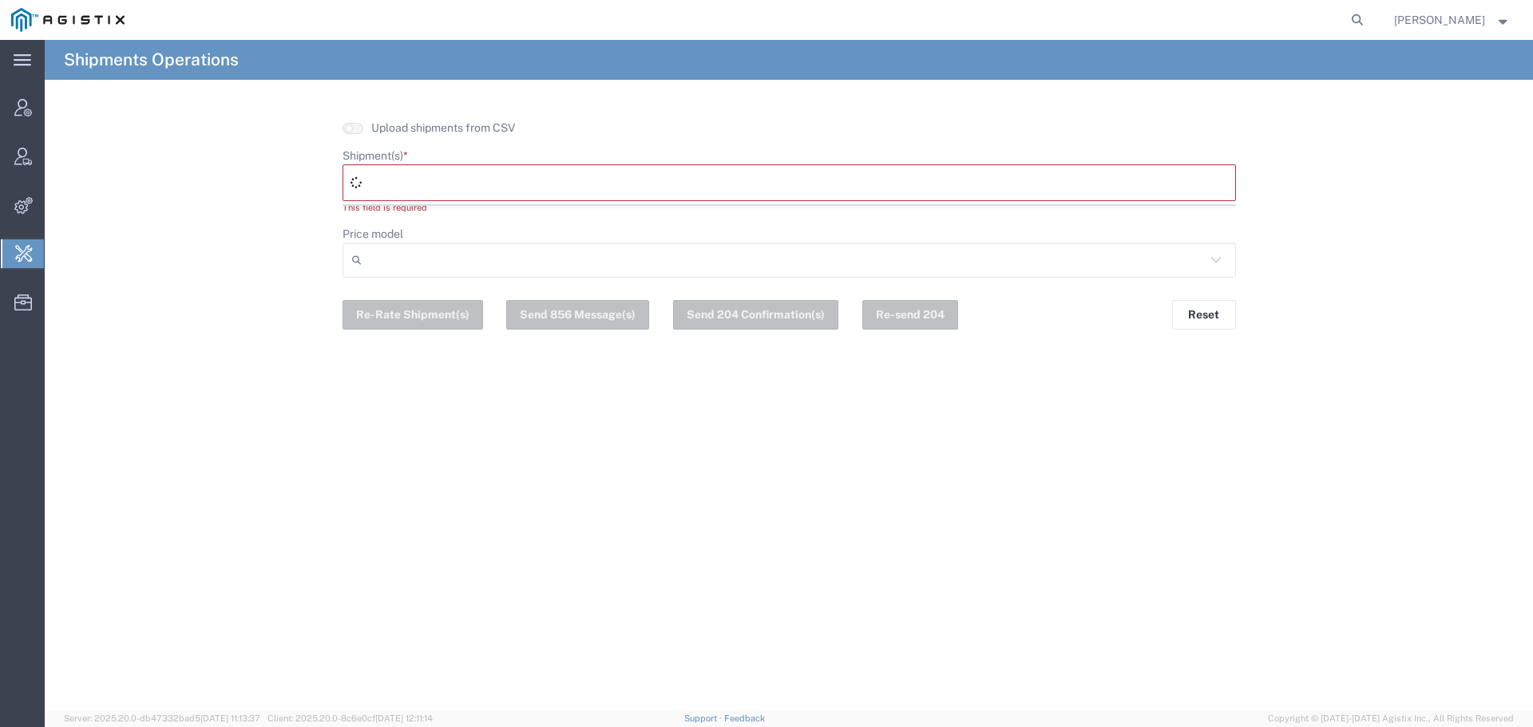
click at [433, 185] on div at bounding box center [789, 182] width 893 height 37
paste input "56963834"
type input "56963834"
click at [211, 276] on form "Upload shipments from CSV Shipment(s) * 56963834 56963834 56963834 This field i…" at bounding box center [789, 225] width 1488 height 210
click at [438, 176] on div "56963834" at bounding box center [789, 182] width 893 height 37
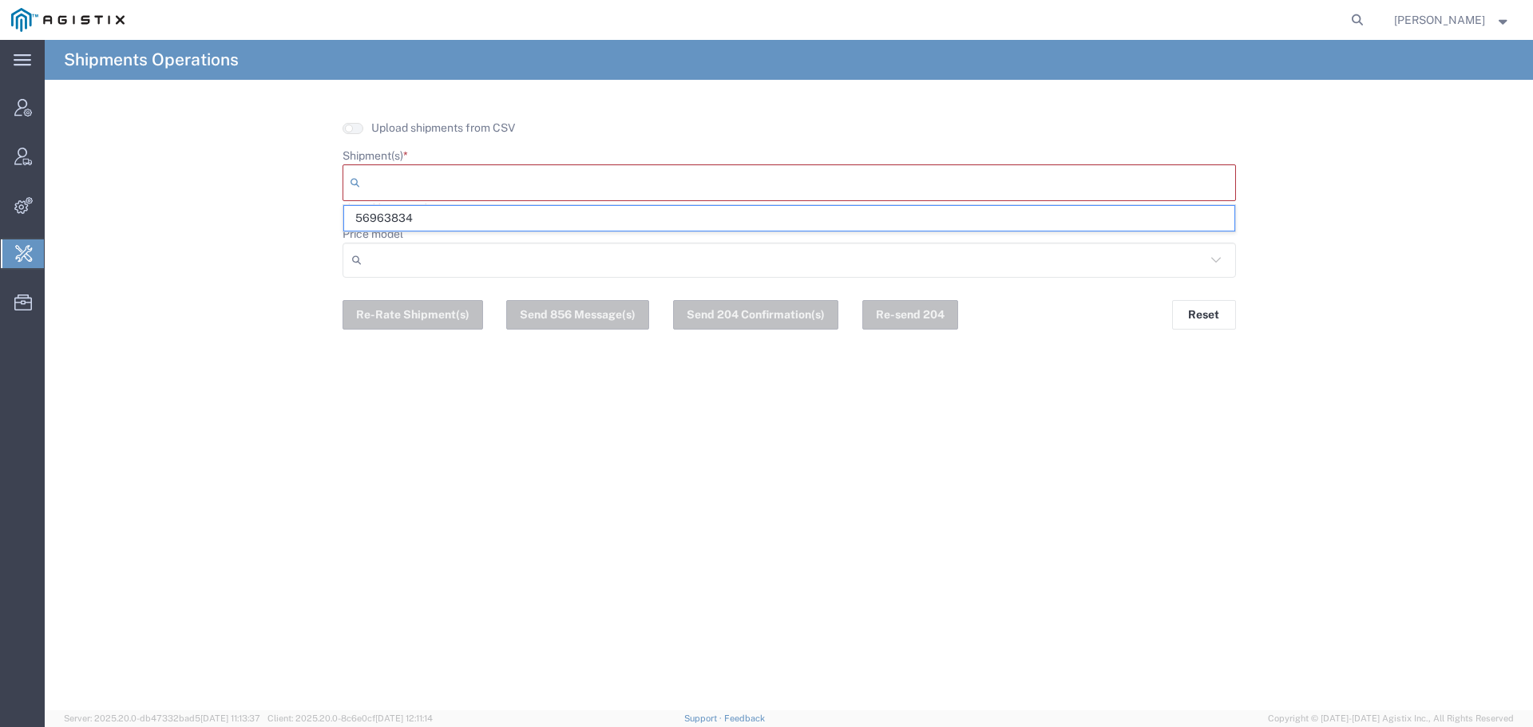
paste input "56963834"
type input "56963834"
click at [387, 216] on span "56963834" at bounding box center [789, 218] width 890 height 25
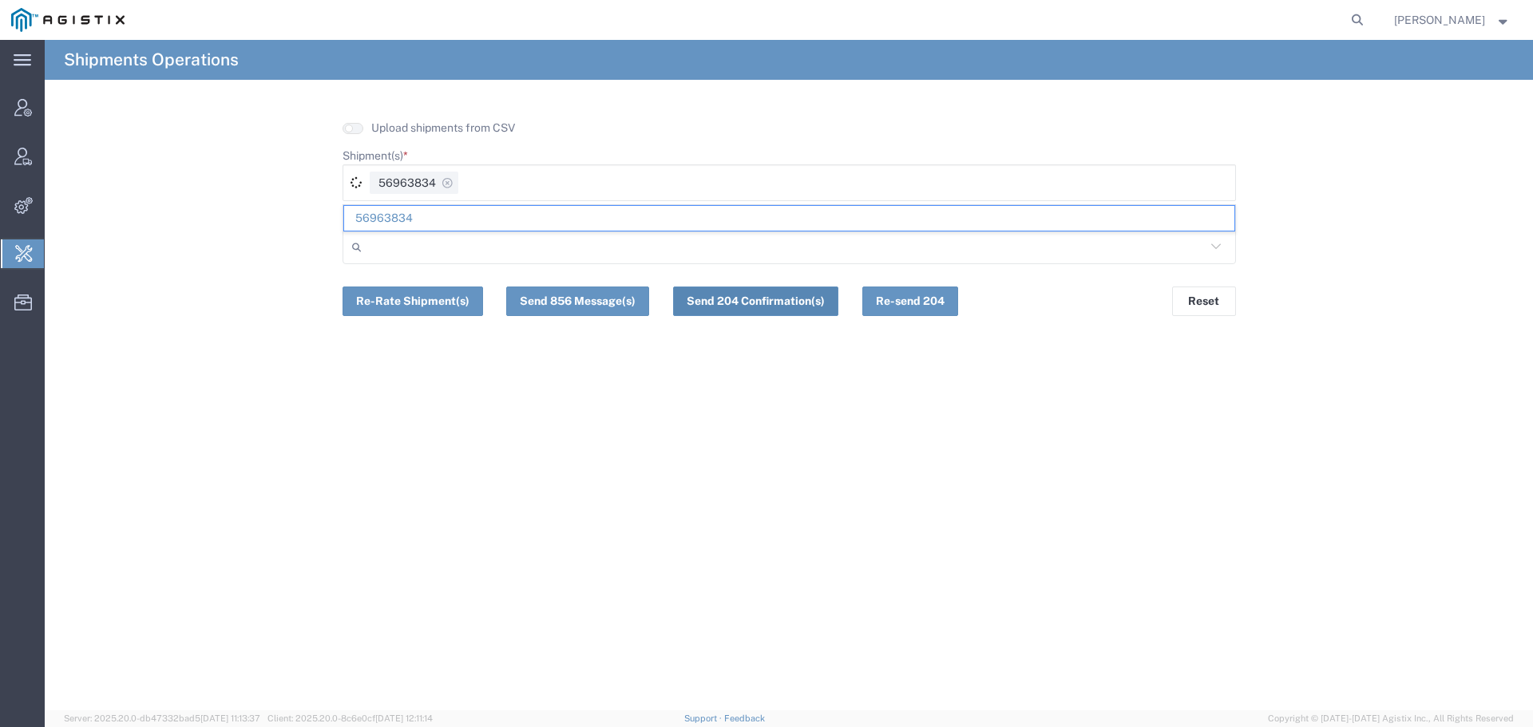
click at [710, 307] on button "Send 204 Confirmation(s)" at bounding box center [755, 302] width 165 height 30
